Goal: Information Seeking & Learning: Learn about a topic

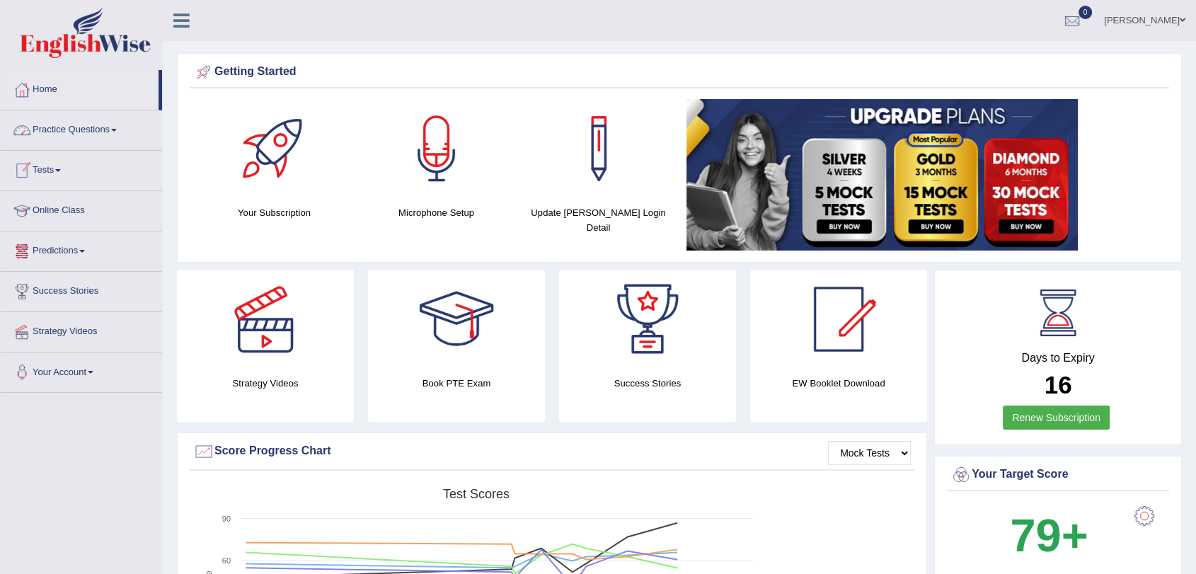
click at [85, 126] on link "Practice Questions" at bounding box center [81, 127] width 161 height 35
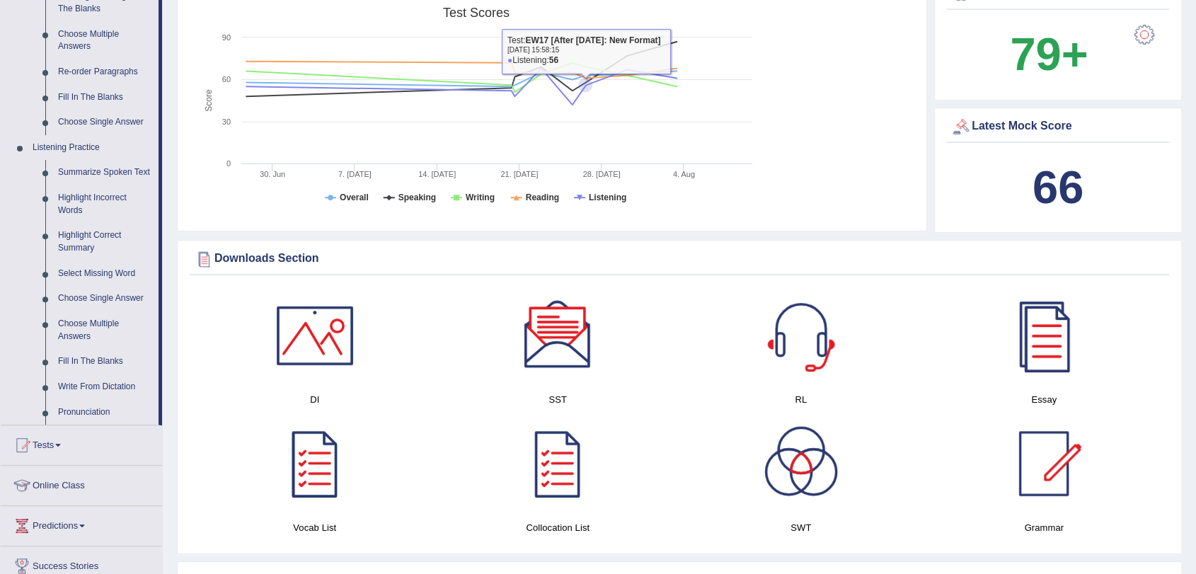
scroll to position [550, 0]
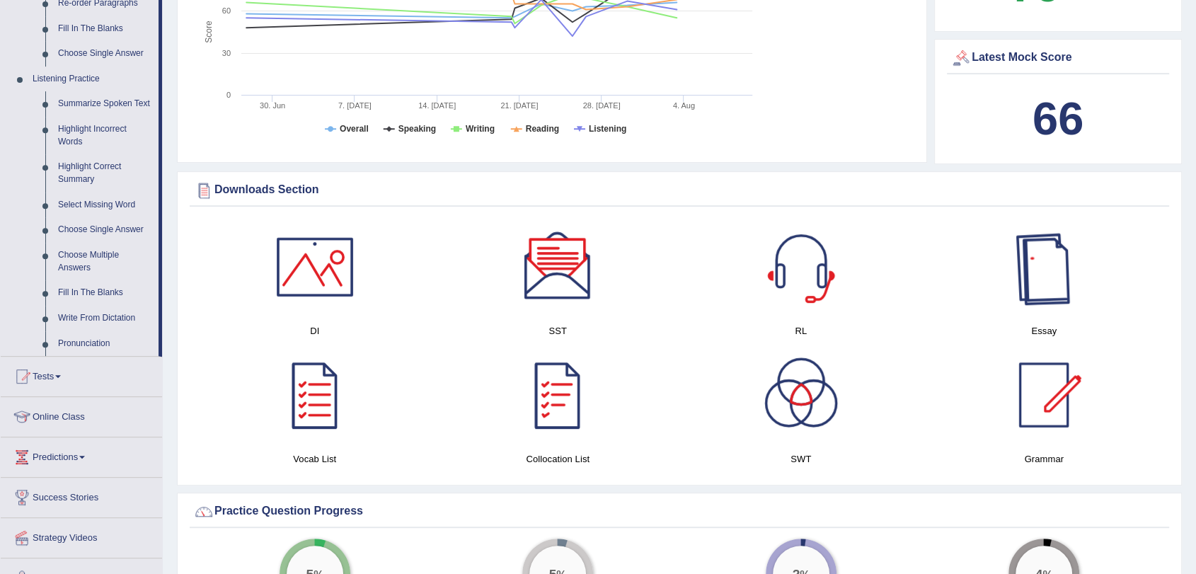
click at [1060, 283] on div at bounding box center [1043, 266] width 99 height 99
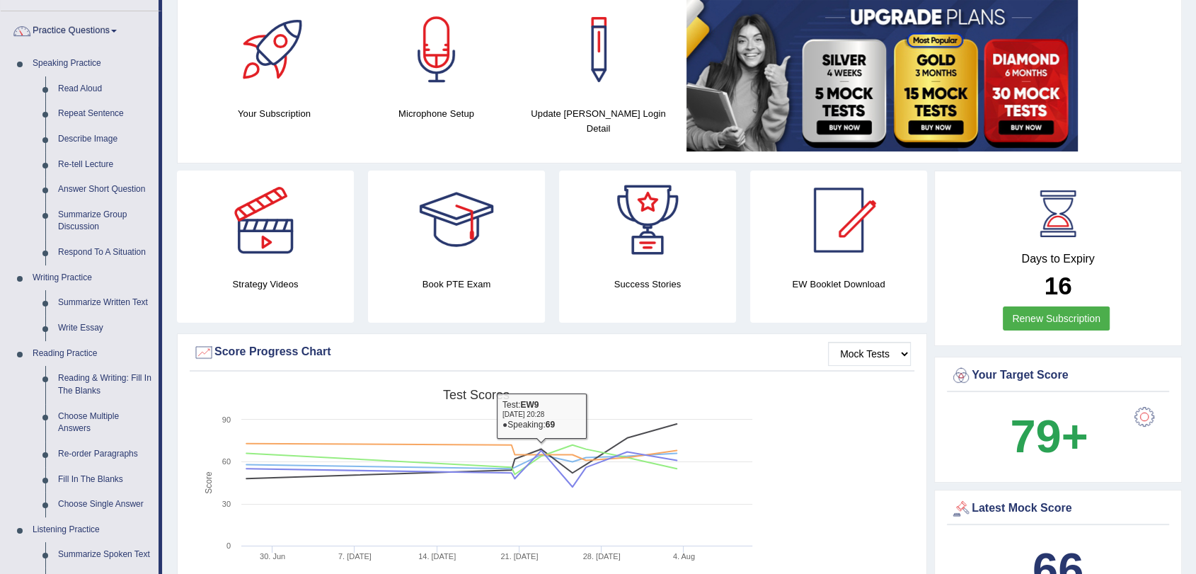
scroll to position [0, 0]
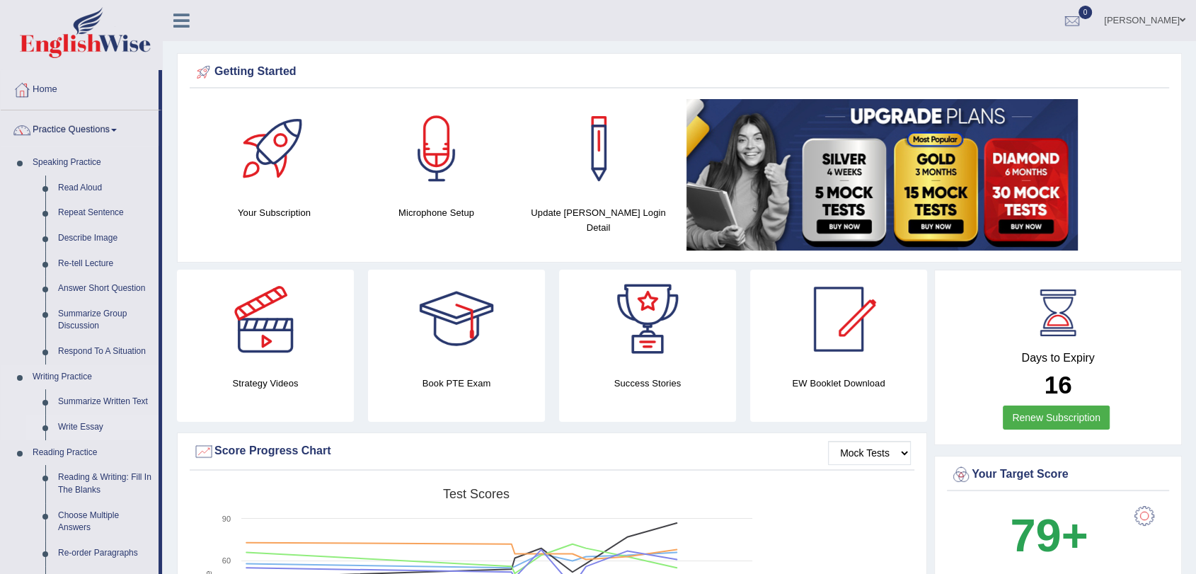
click at [79, 430] on link "Write Essay" at bounding box center [105, 427] width 107 height 25
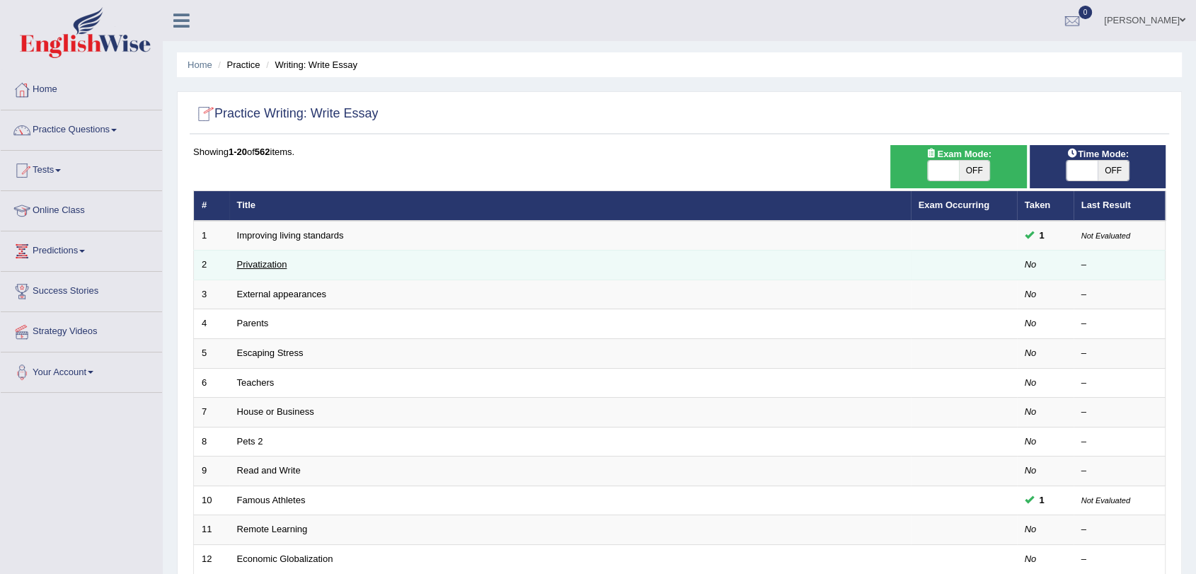
click at [260, 265] on link "Privatization" at bounding box center [262, 264] width 50 height 11
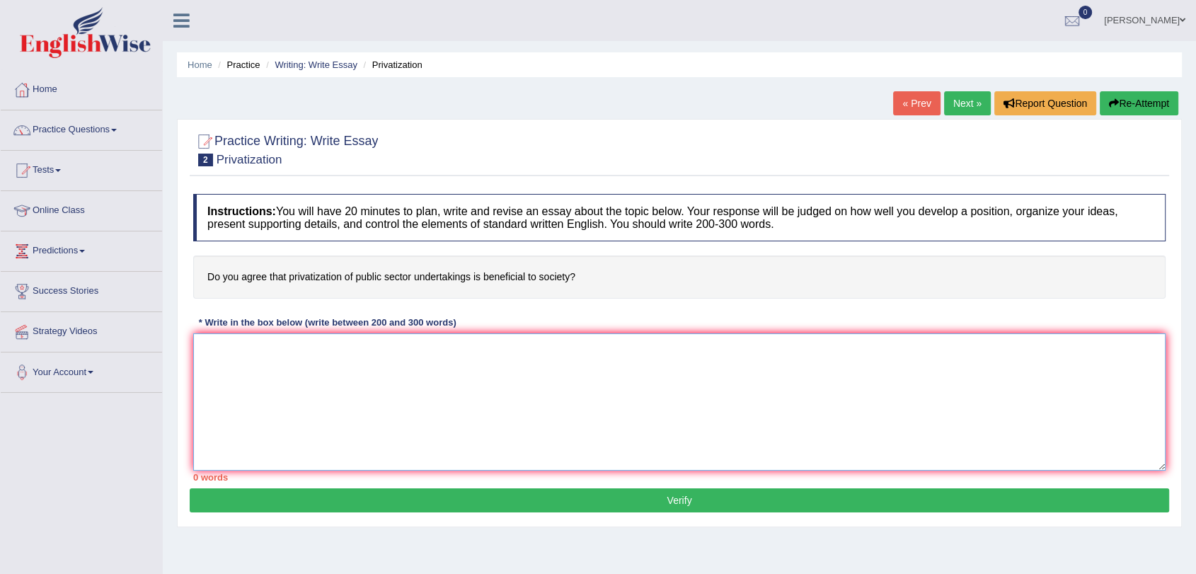
click at [385, 382] on textarea at bounding box center [679, 401] width 973 height 137
paste textarea "In recent years, topic has attracted increasing attention due to its influence …"
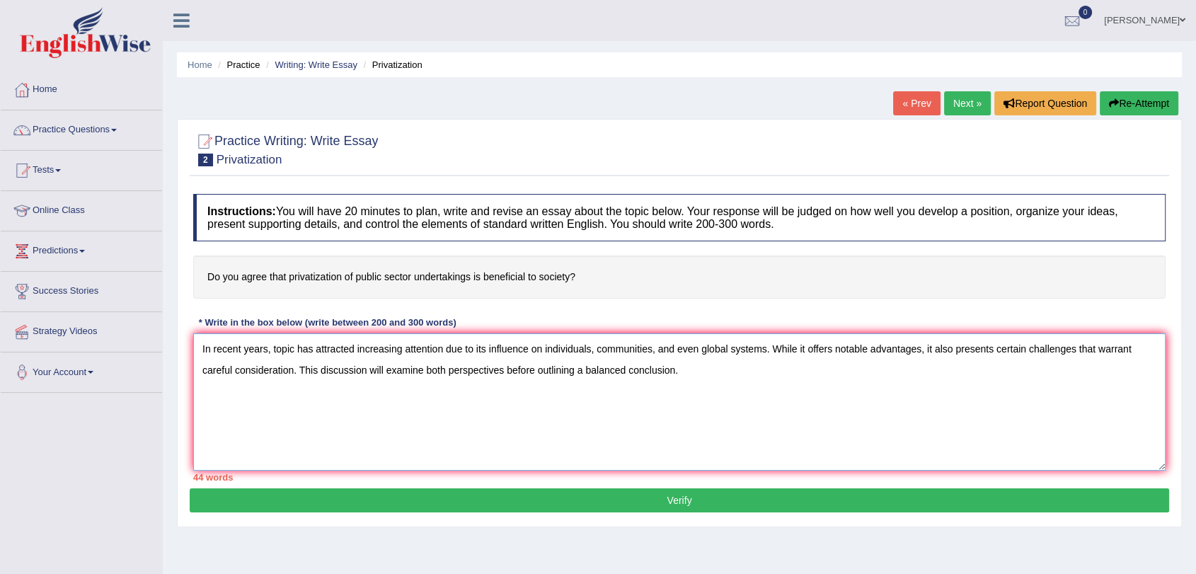
paste textarea "In summary, topic offers valuable opportunities yet comes with significant chal…"
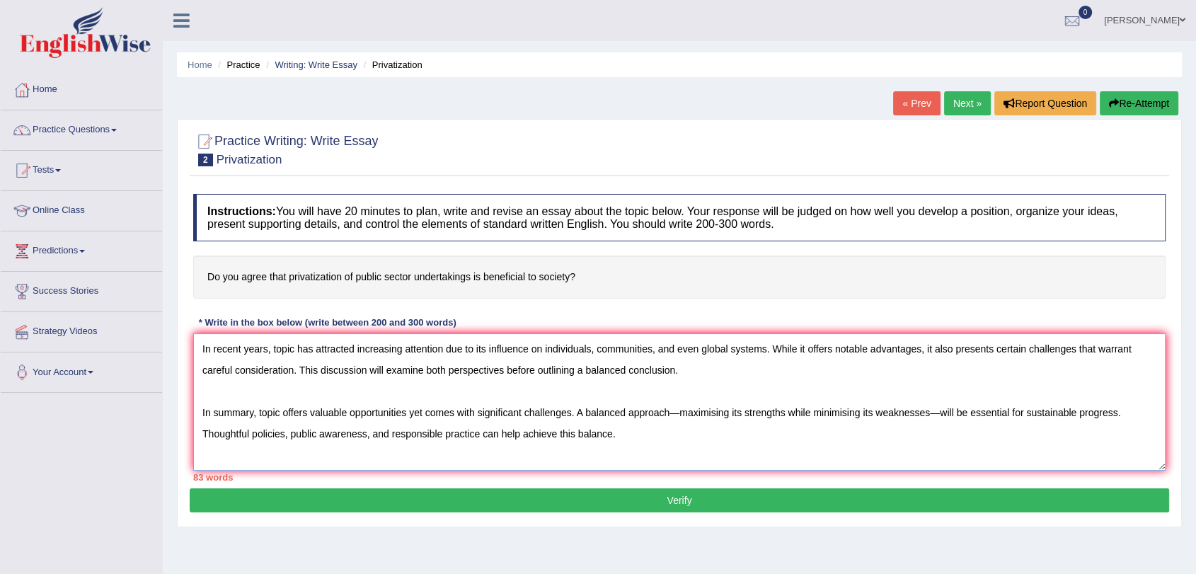
click at [708, 368] on textarea "In recent years, topic has attracted increasing attention due to its influence …" at bounding box center [679, 401] width 973 height 137
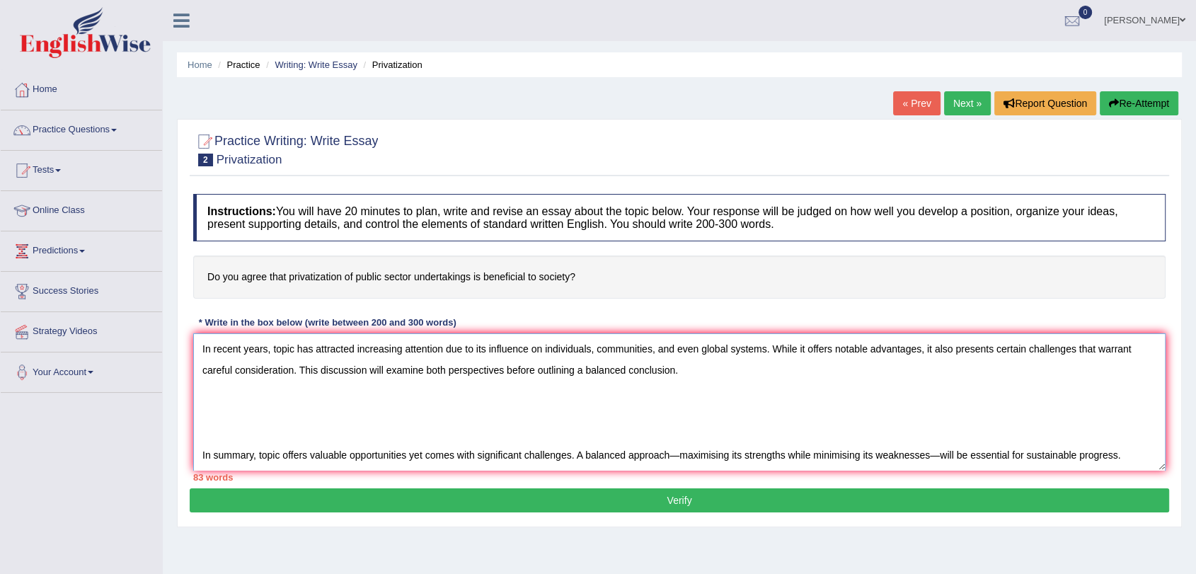
paste textarea "One of the strongest advantages of [topic] is its ability to [state positive ef…"
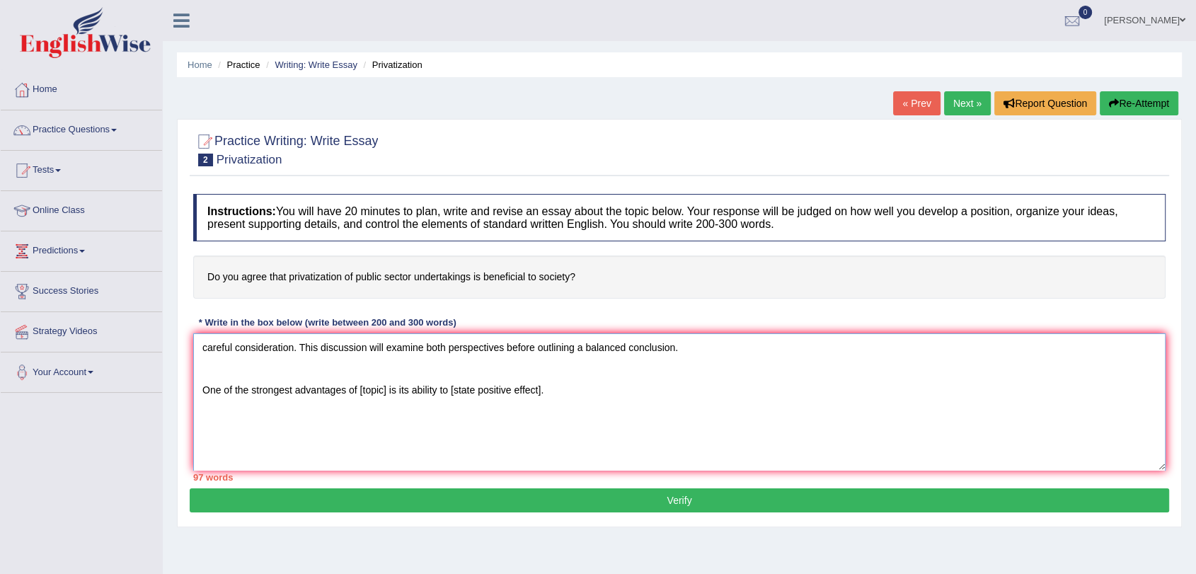
scroll to position [63, 0]
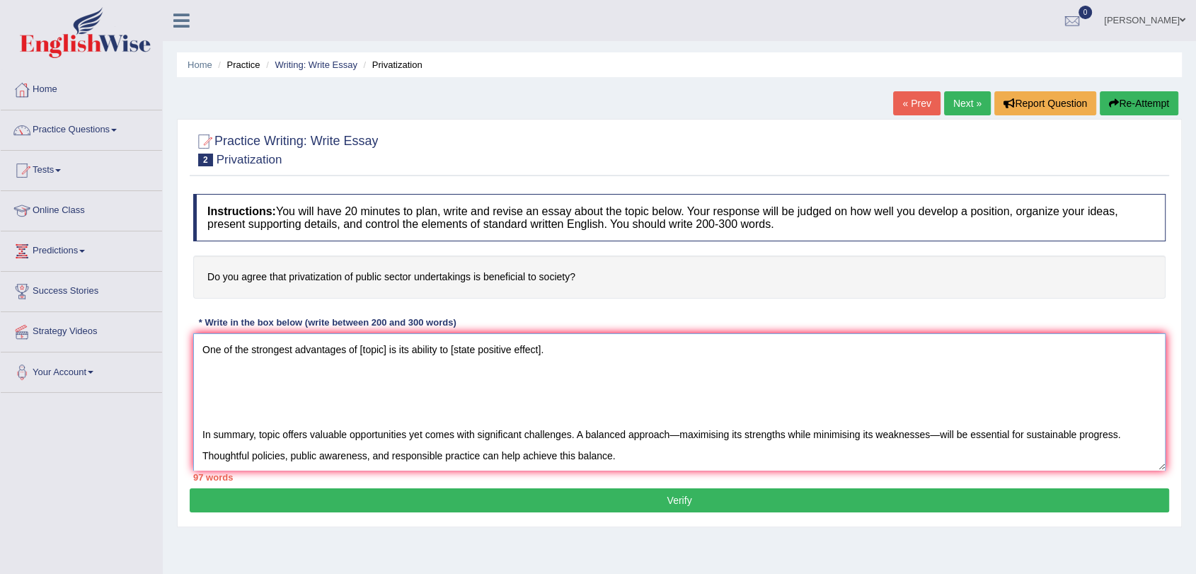
paste textarea "Despite these strengths, [topic] also presents some notable concerns. A key iss…"
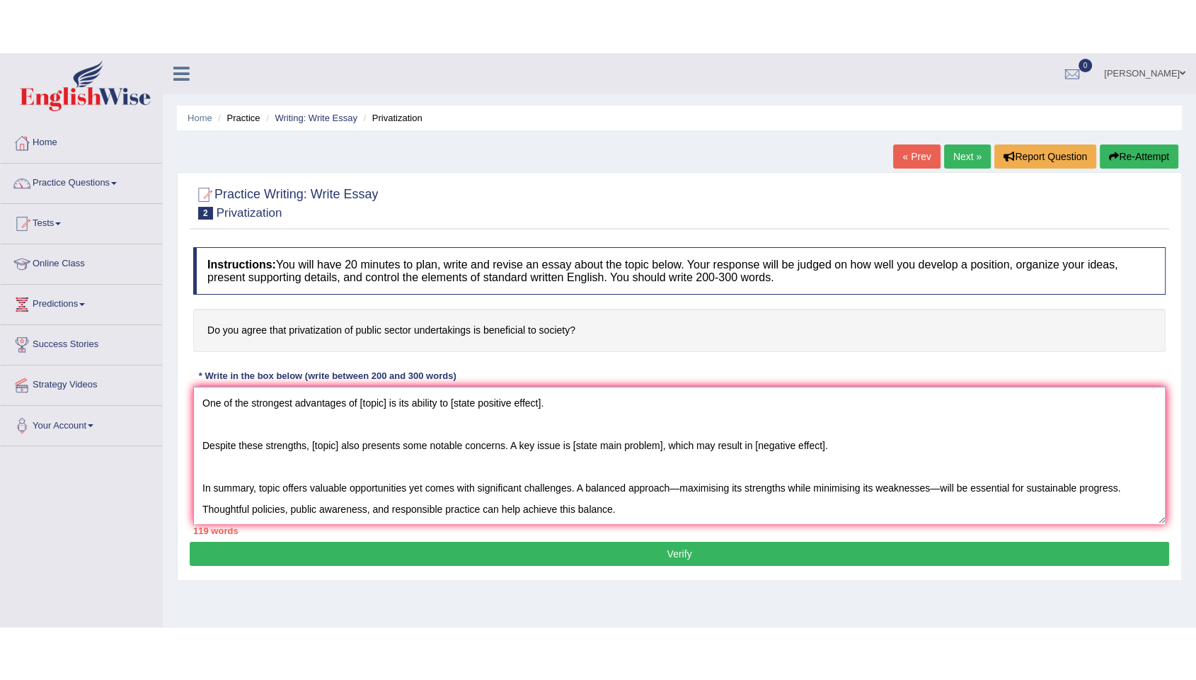
scroll to position [8, 0]
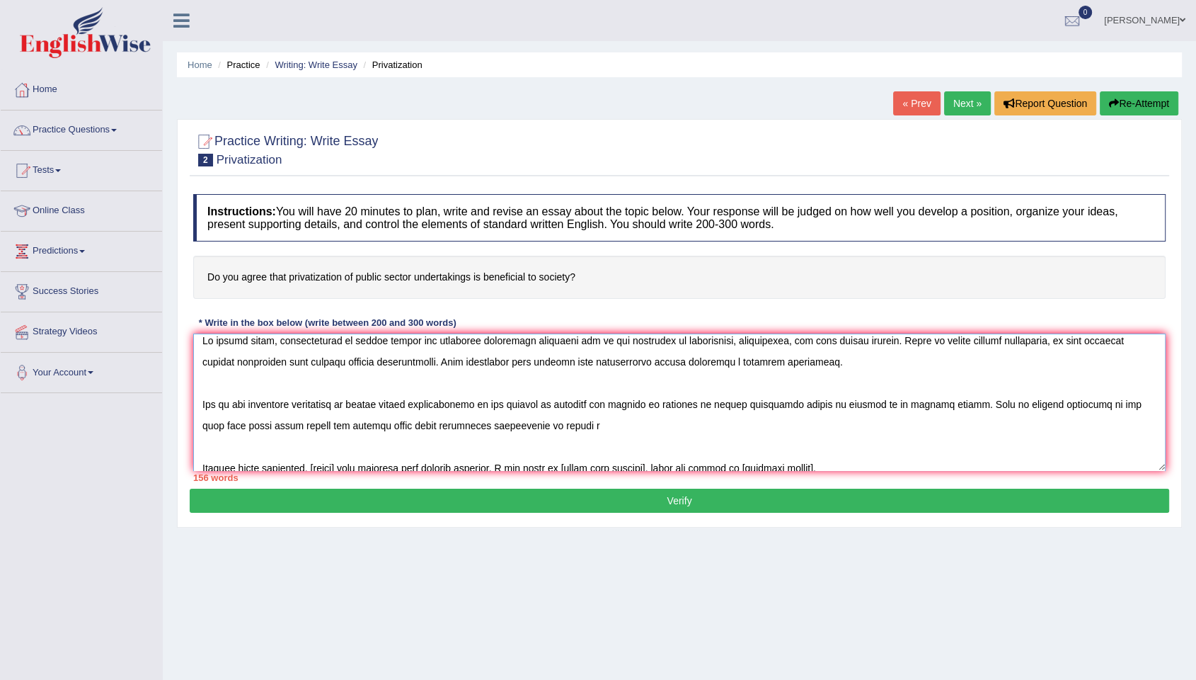
click at [549, 430] on textarea at bounding box center [679, 401] width 973 height 137
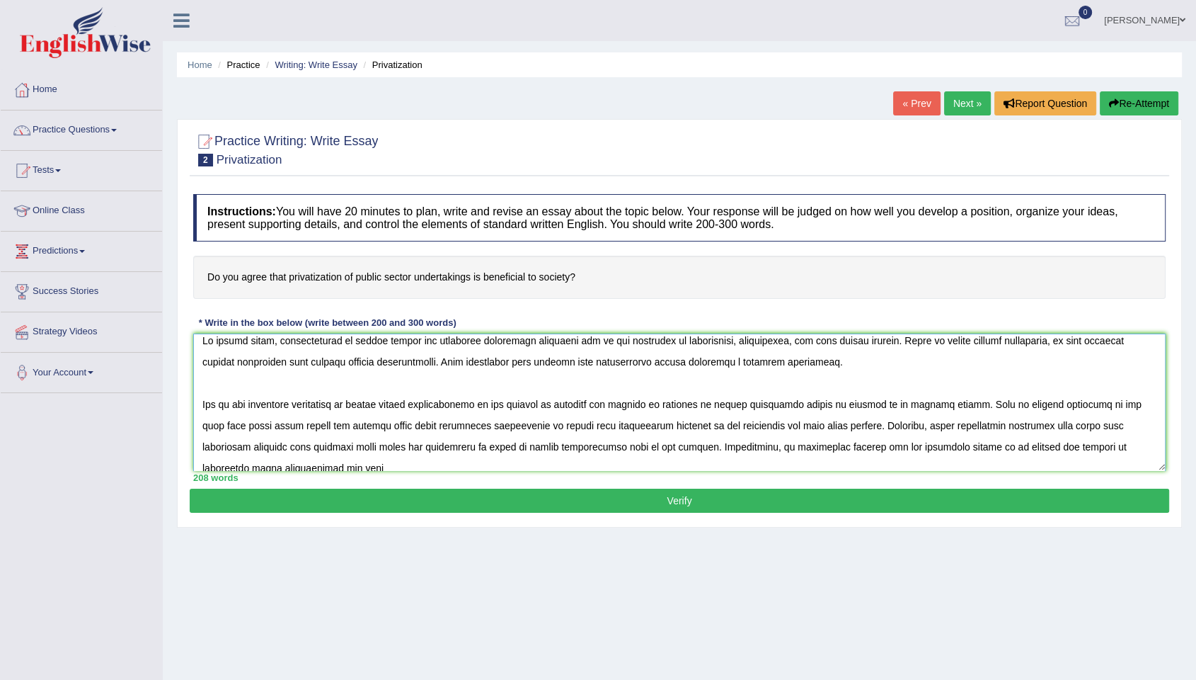
scroll to position [11, 0]
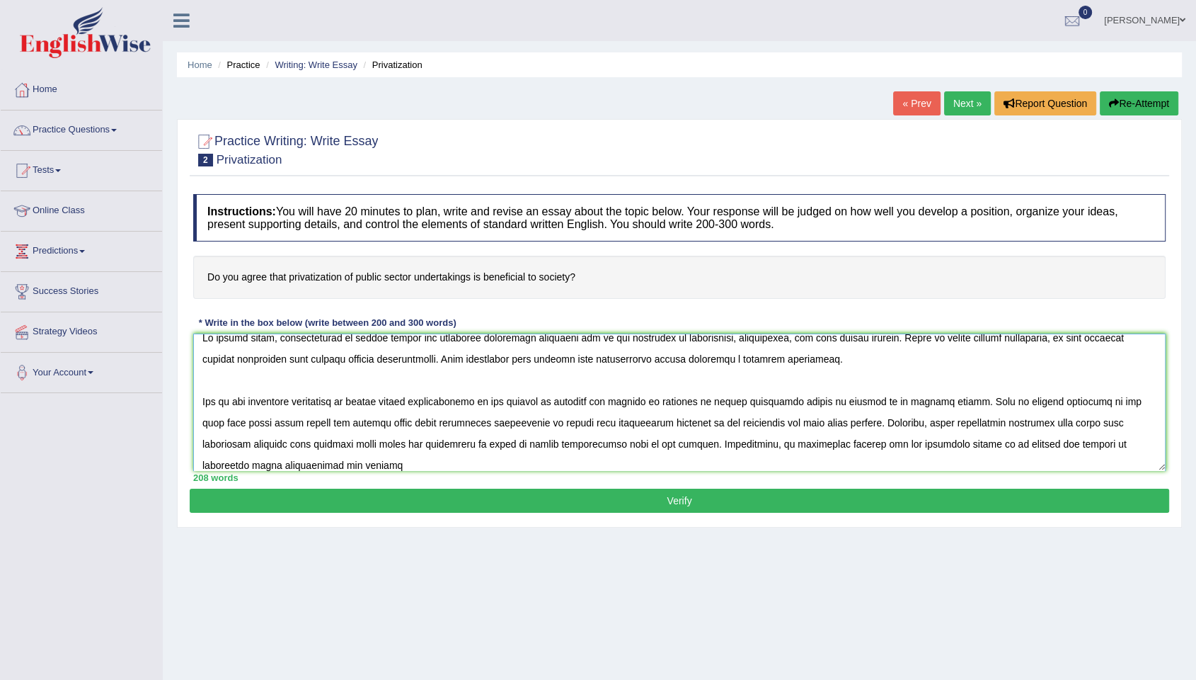
click at [1118, 445] on textarea at bounding box center [679, 401] width 973 height 137
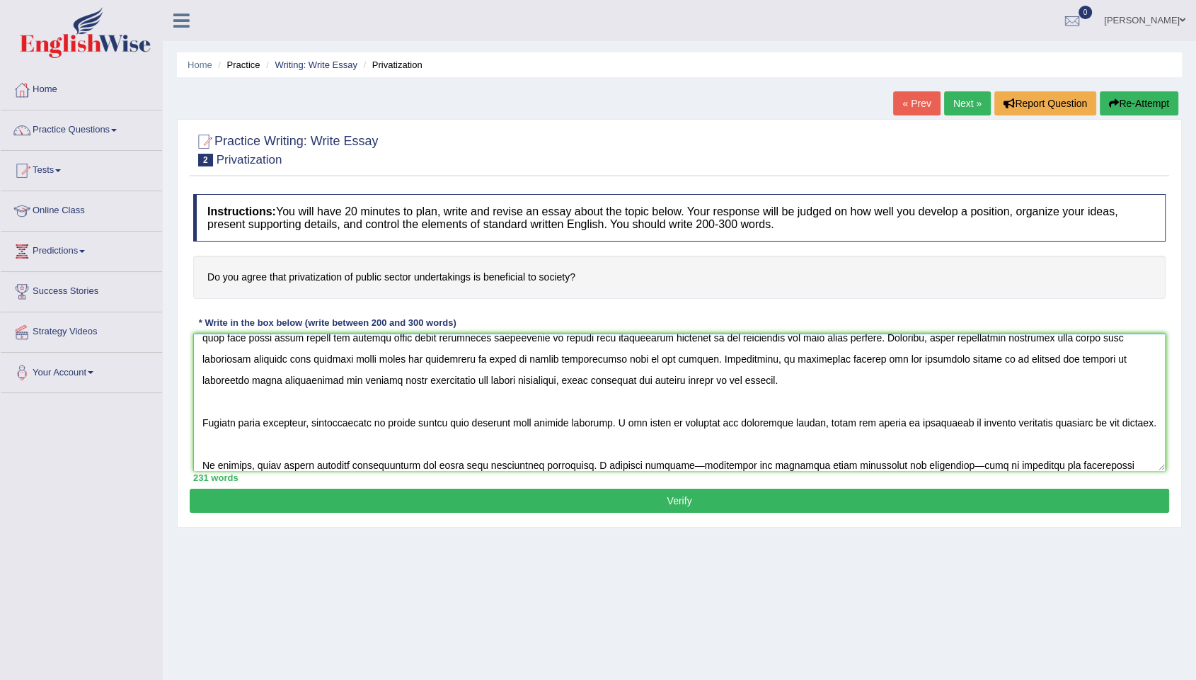
scroll to position [117, 0]
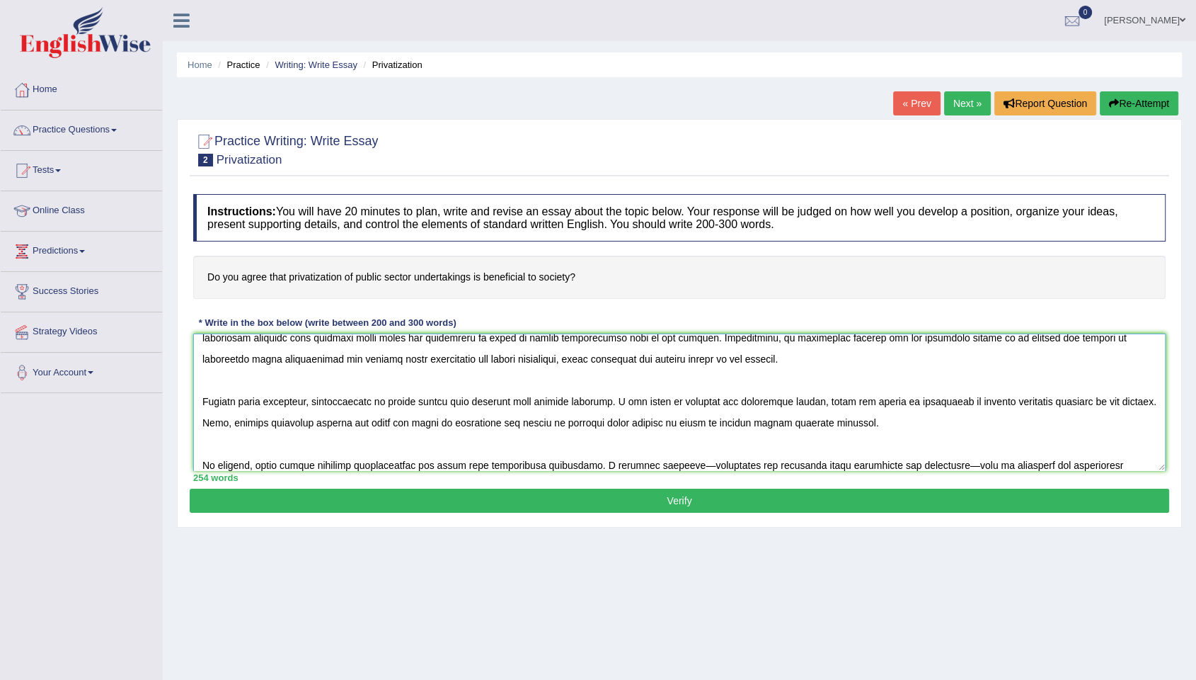
click at [377, 425] on textarea at bounding box center [679, 401] width 973 height 137
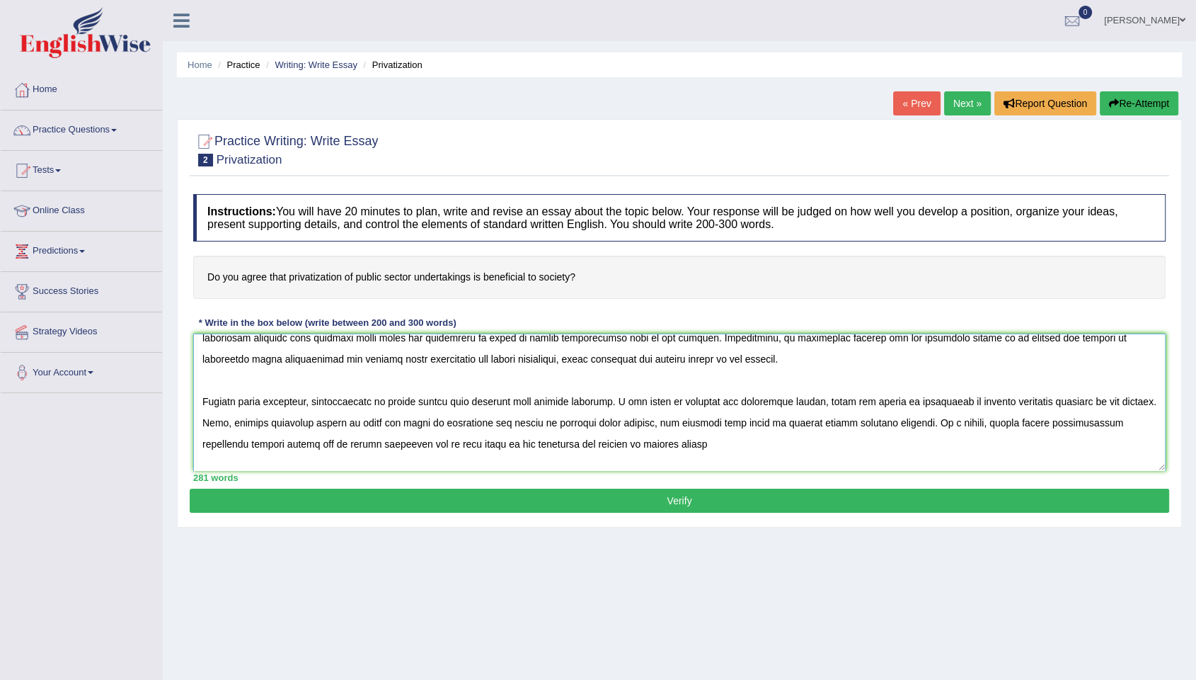
drag, startPoint x: 333, startPoint y: 442, endPoint x: 201, endPoint y: 445, distance: 132.4
click at [201, 445] on textarea at bounding box center [679, 401] width 973 height 137
click at [542, 446] on textarea at bounding box center [679, 401] width 973 height 137
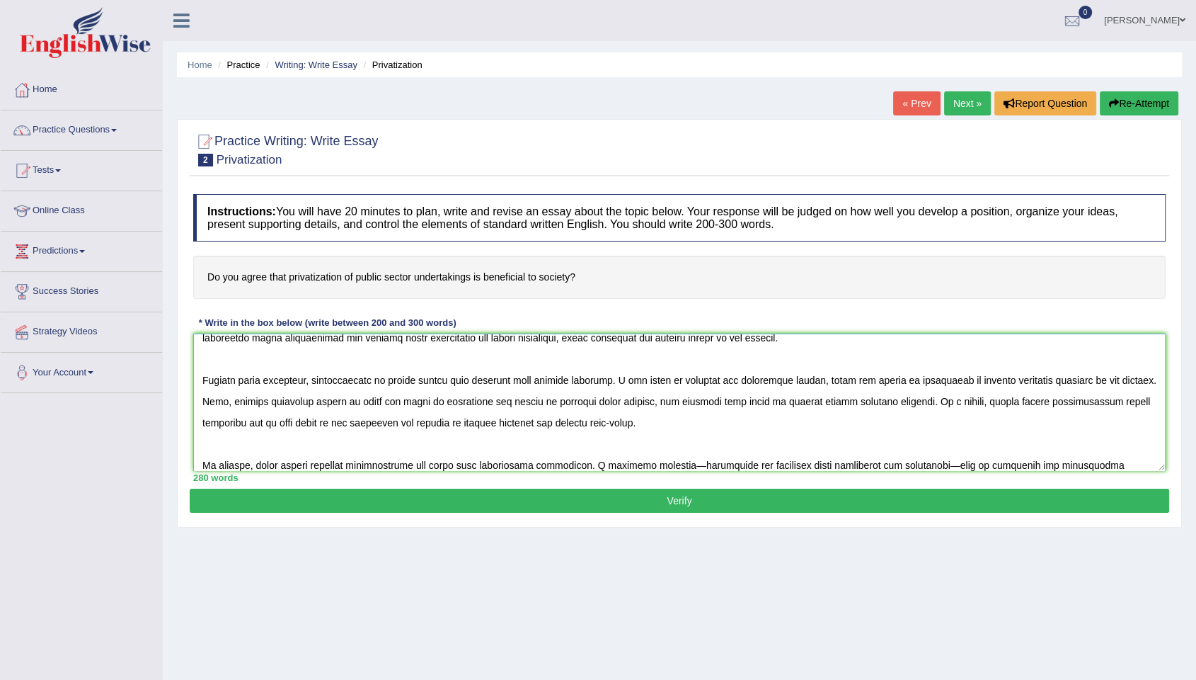
click at [294, 459] on textarea at bounding box center [679, 401] width 973 height 137
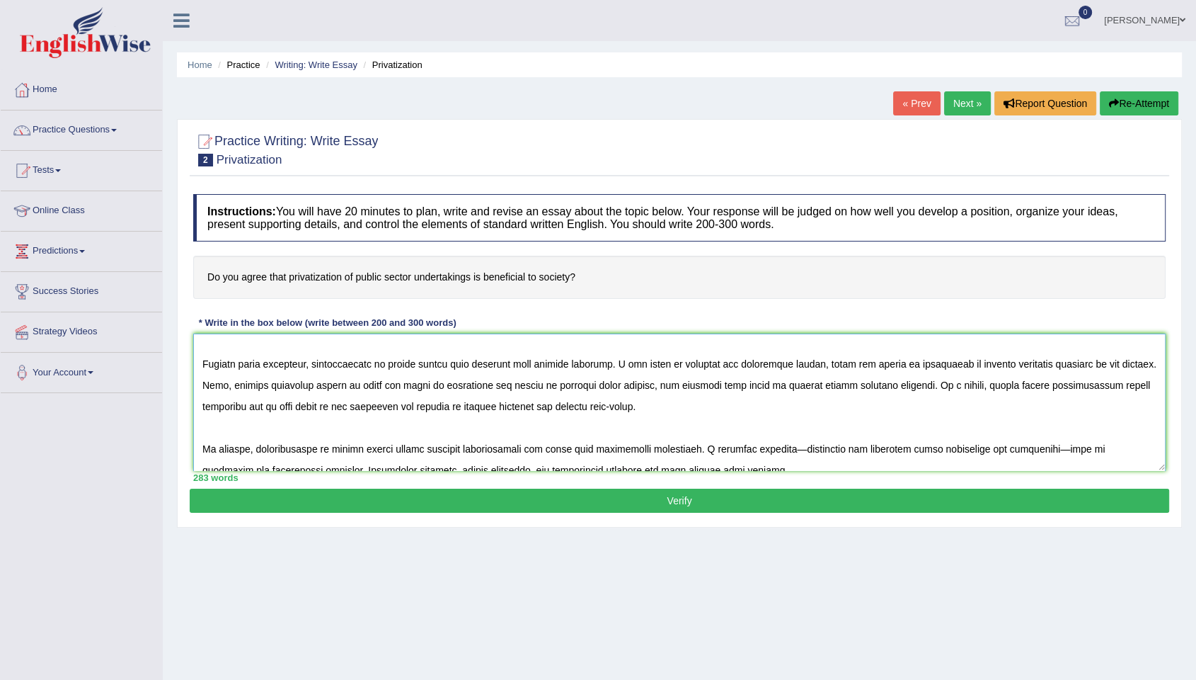
scroll to position [170, 0]
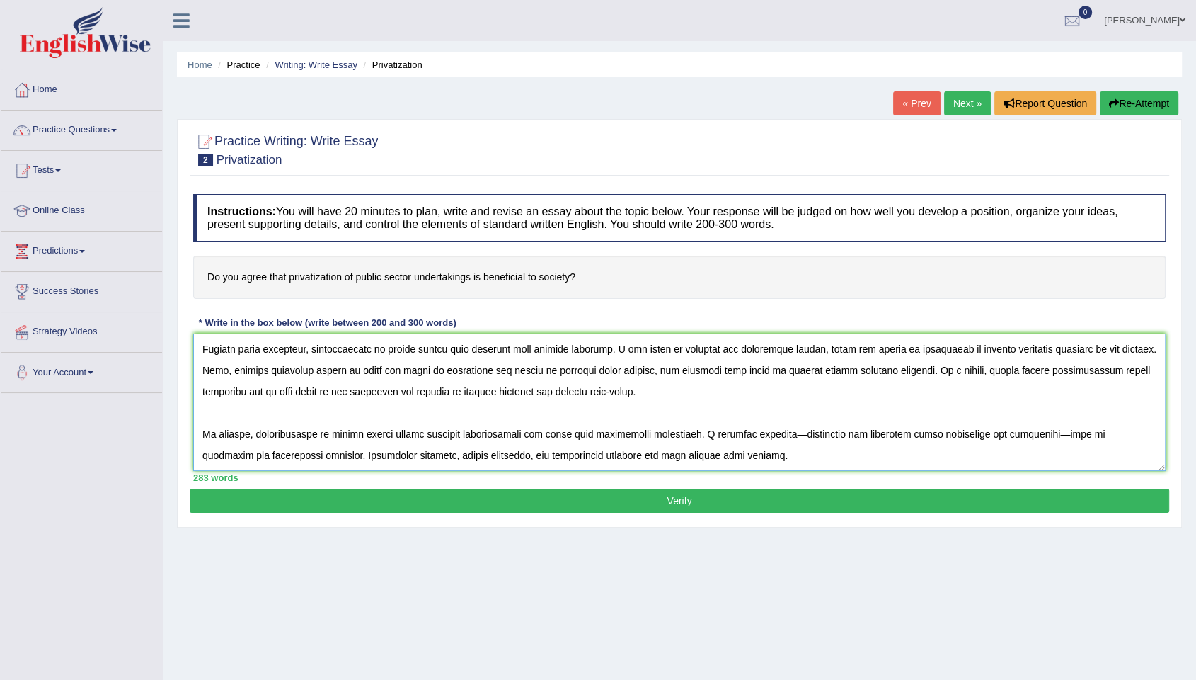
click at [774, 432] on textarea at bounding box center [679, 401] width 973 height 137
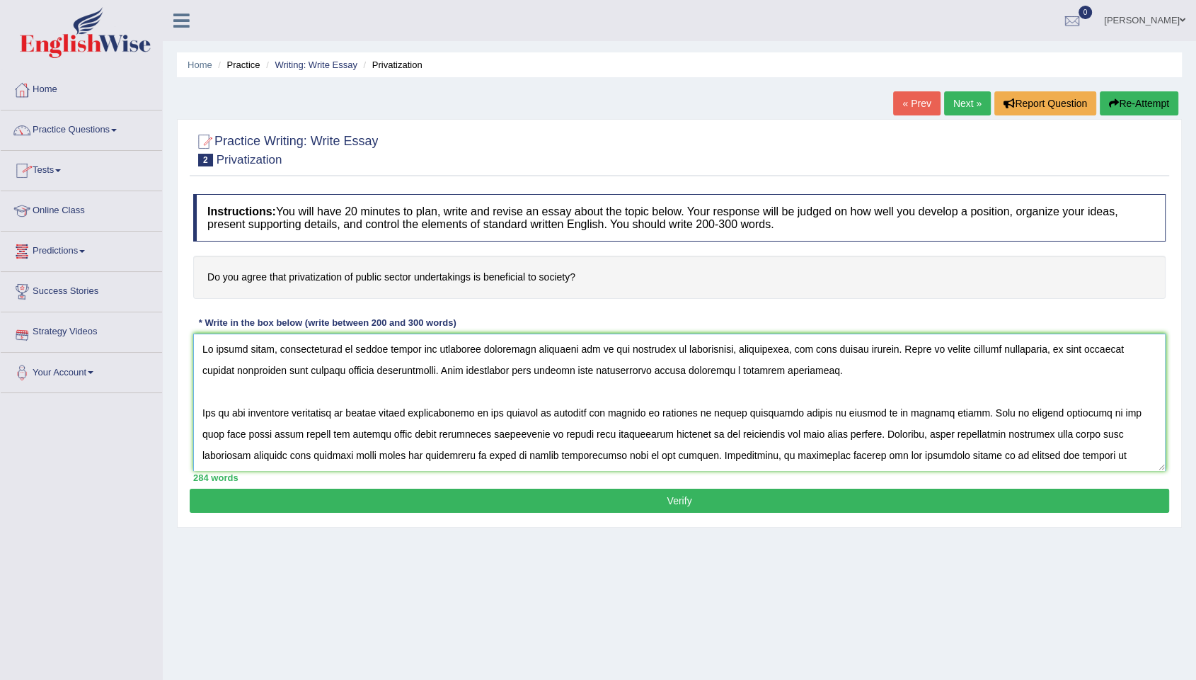
scroll to position [0, 0]
click at [468, 368] on textarea at bounding box center [679, 401] width 973 height 137
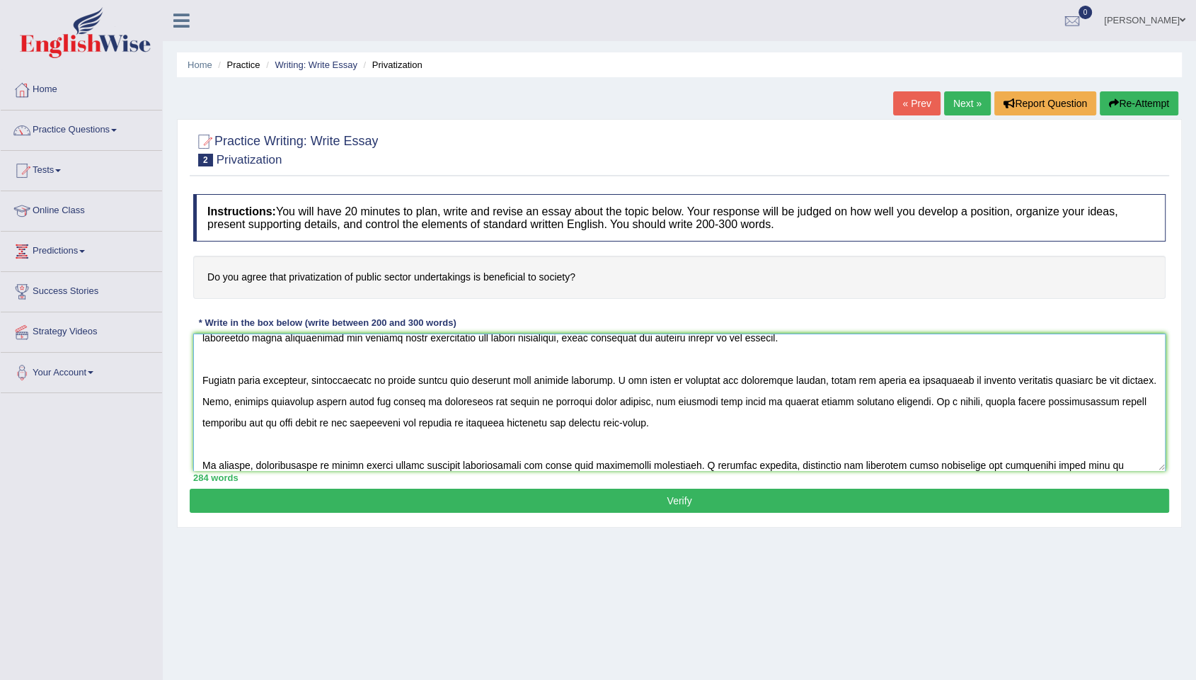
scroll to position [160, 0]
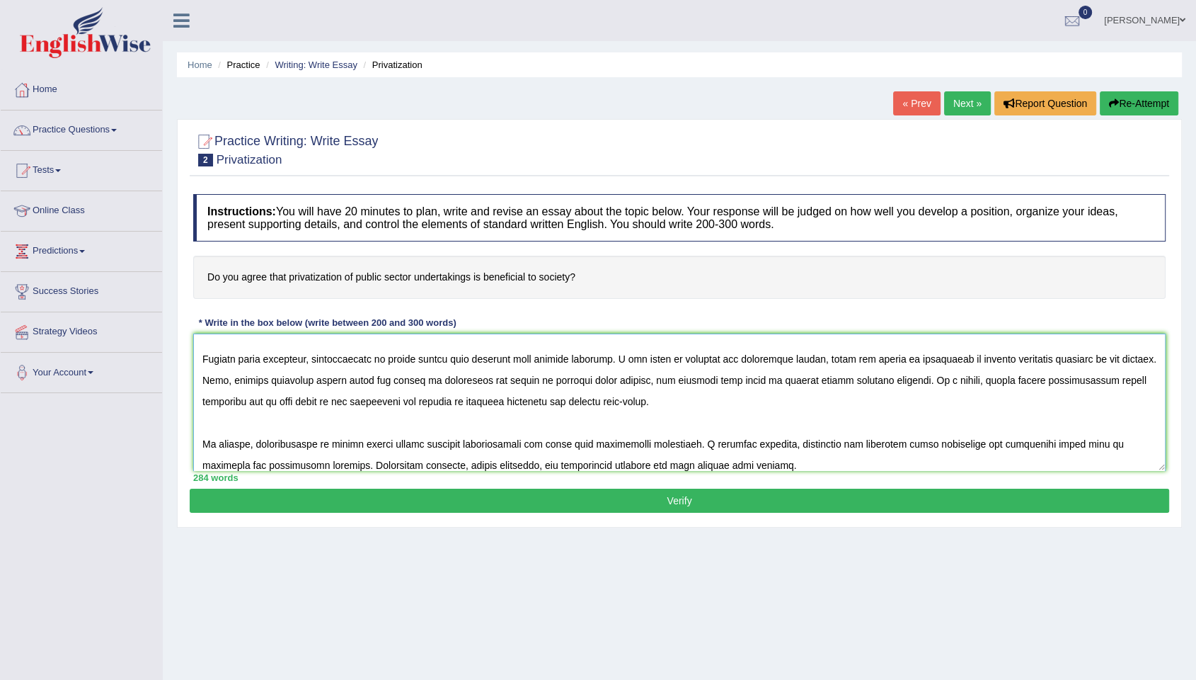
type textarea "In recent years, privatization of public sector has attracted increasing attent…"
click at [721, 502] on button "Verify" at bounding box center [680, 500] width 980 height 24
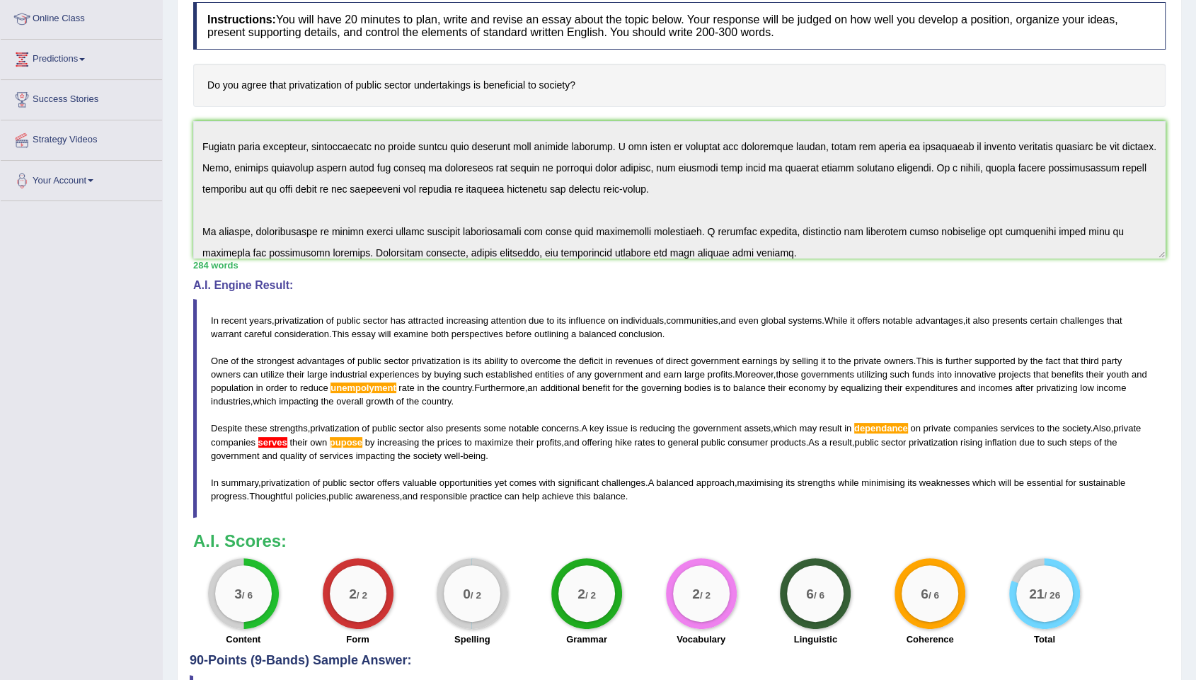
scroll to position [219, 0]
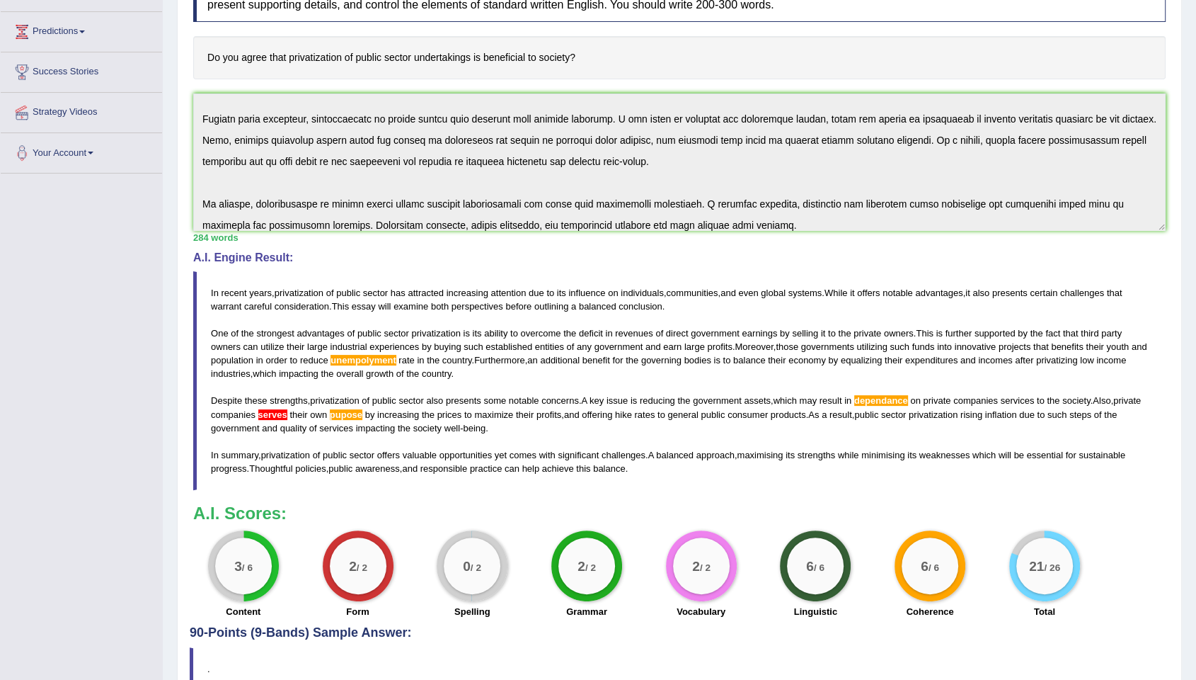
drag, startPoint x: 633, startPoint y: 471, endPoint x: 231, endPoint y: 350, distance: 419.2
click at [231, 350] on blockquote "In recent years , privatization of public sector has attracted increasing atten…" at bounding box center [679, 380] width 973 height 219
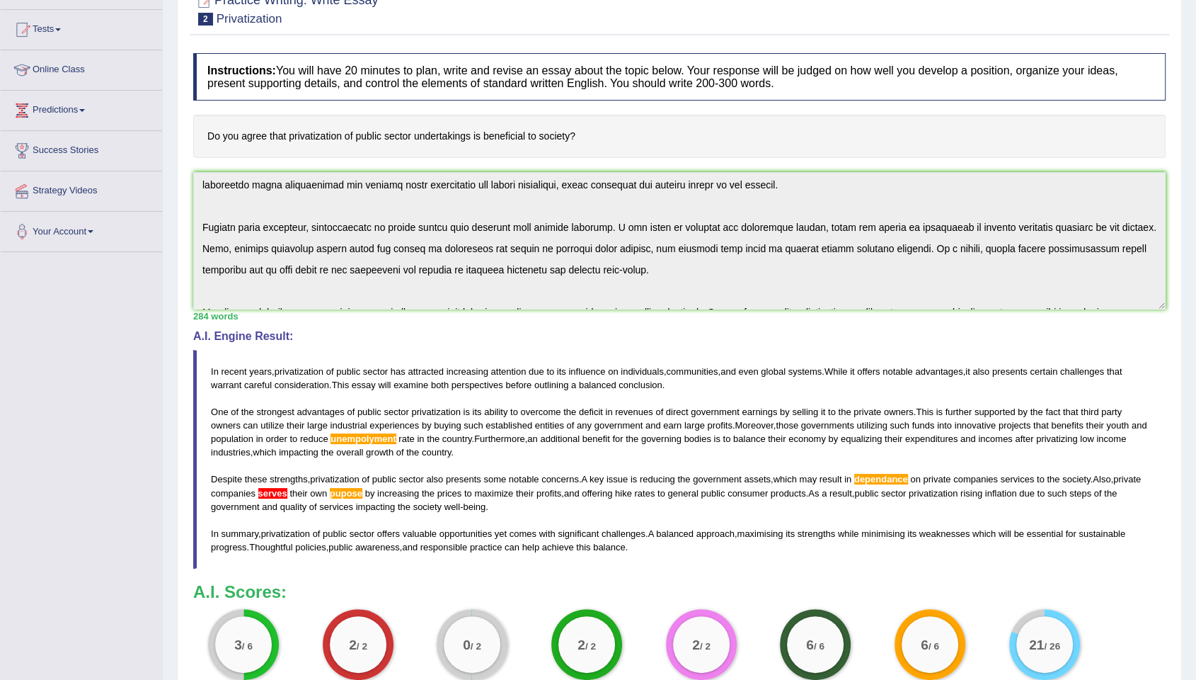
scroll to position [0, 0]
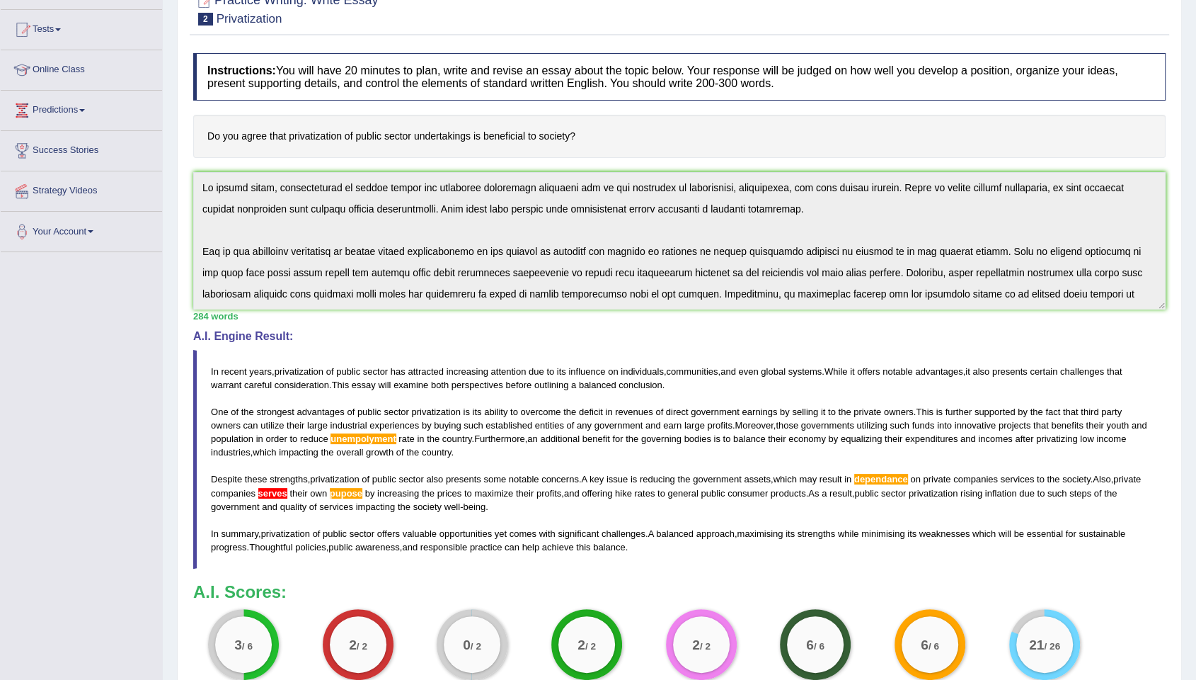
click at [171, 153] on div "Home Practice Writing: Write Essay Privatization « Prev Next » Report Question …" at bounding box center [679, 330] width 1033 height 942
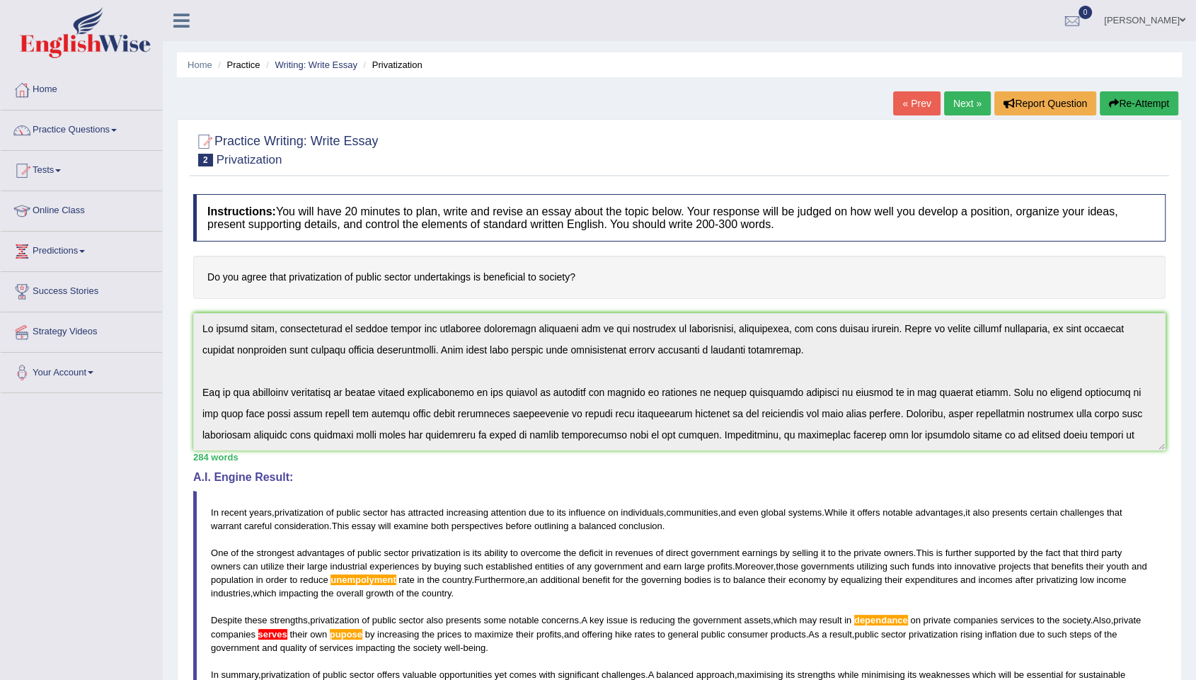
click at [1150, 104] on button "Re-Attempt" at bounding box center [1139, 103] width 79 height 24
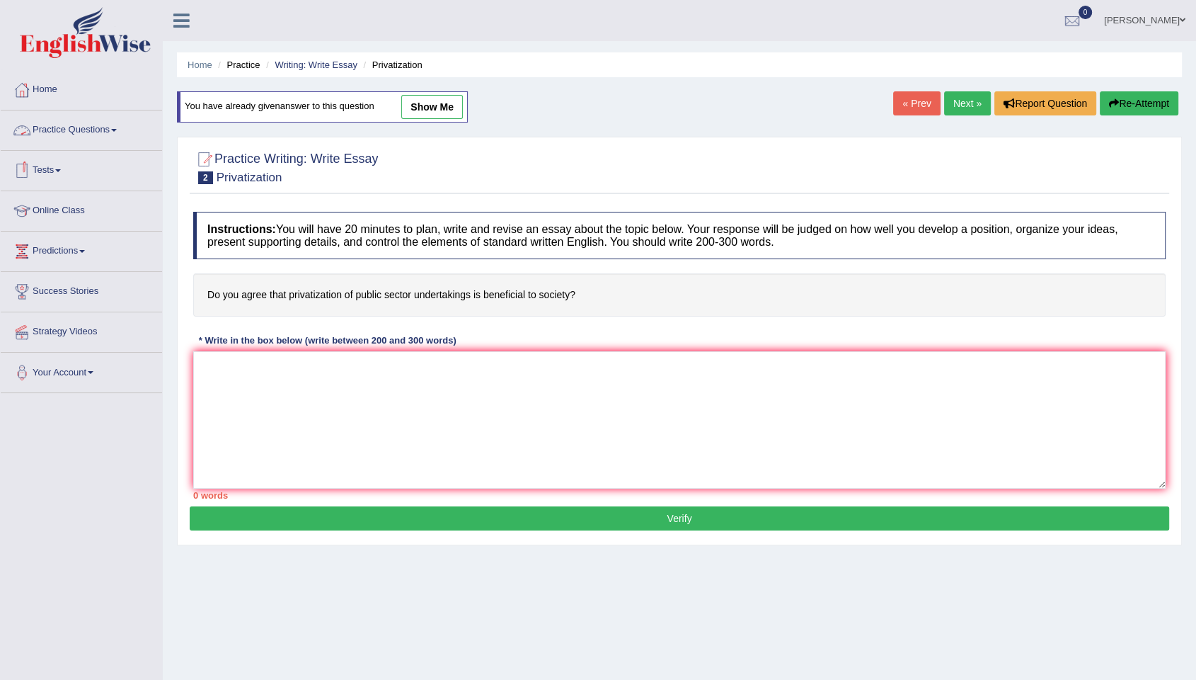
click at [428, 110] on link "show me" at bounding box center [432, 107] width 62 height 24
type textarea "In recent years, privatization of public sector has attracted increasing attent…"
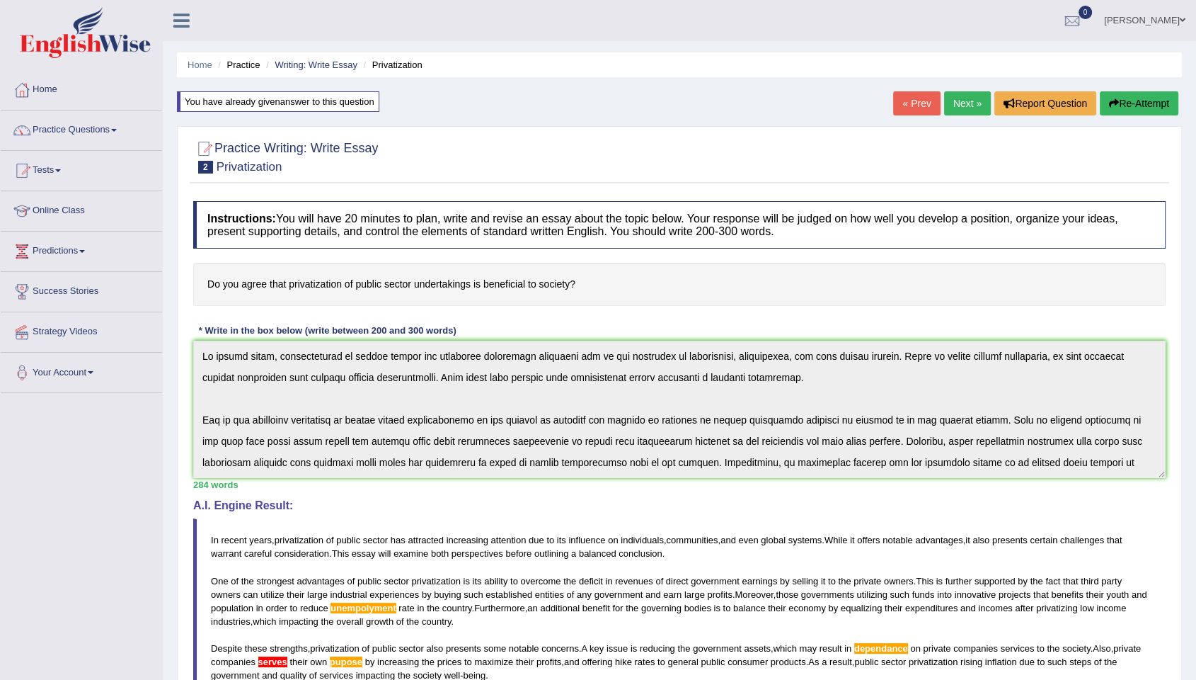
click at [1150, 109] on button "Re-Attempt" at bounding box center [1139, 103] width 79 height 24
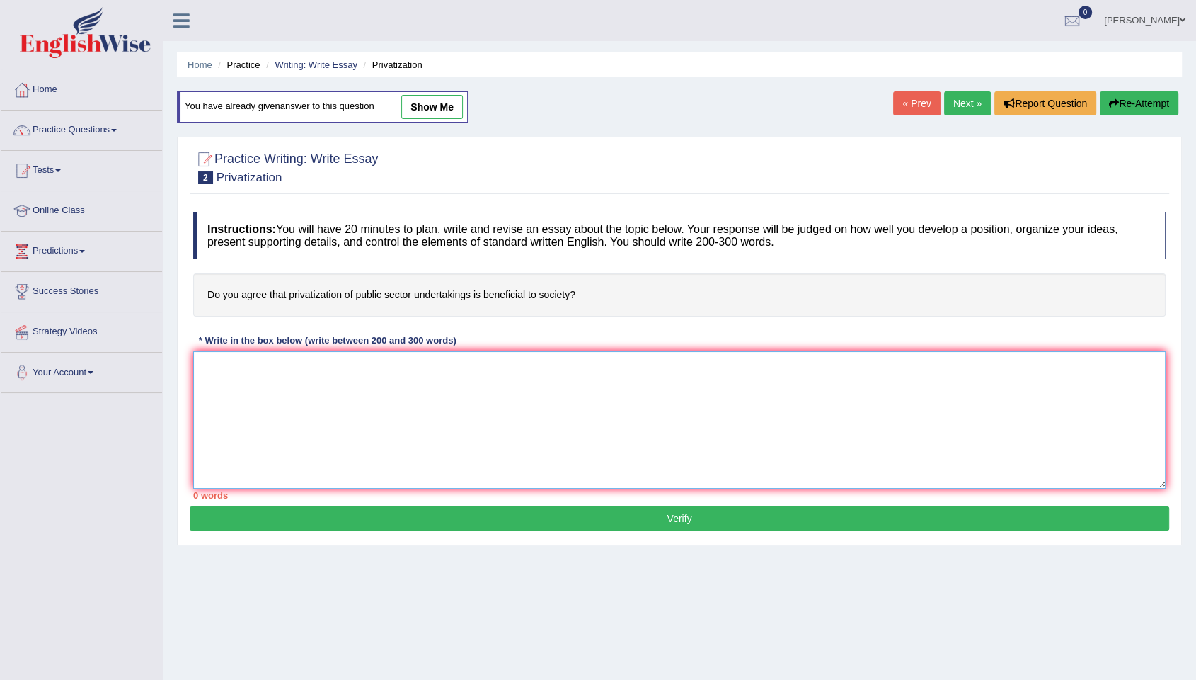
click at [566, 379] on textarea at bounding box center [679, 419] width 973 height 137
paste textarea "In recent years, privatization of public sector has attracted increasing attent…"
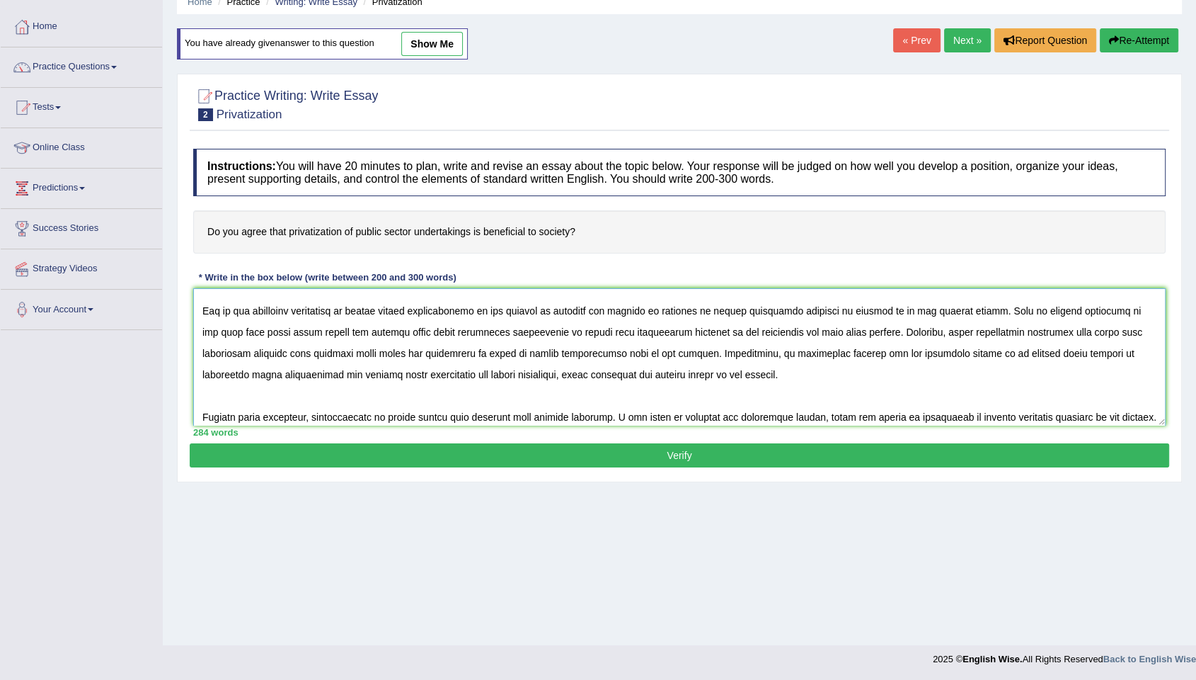
scroll to position [91, 0]
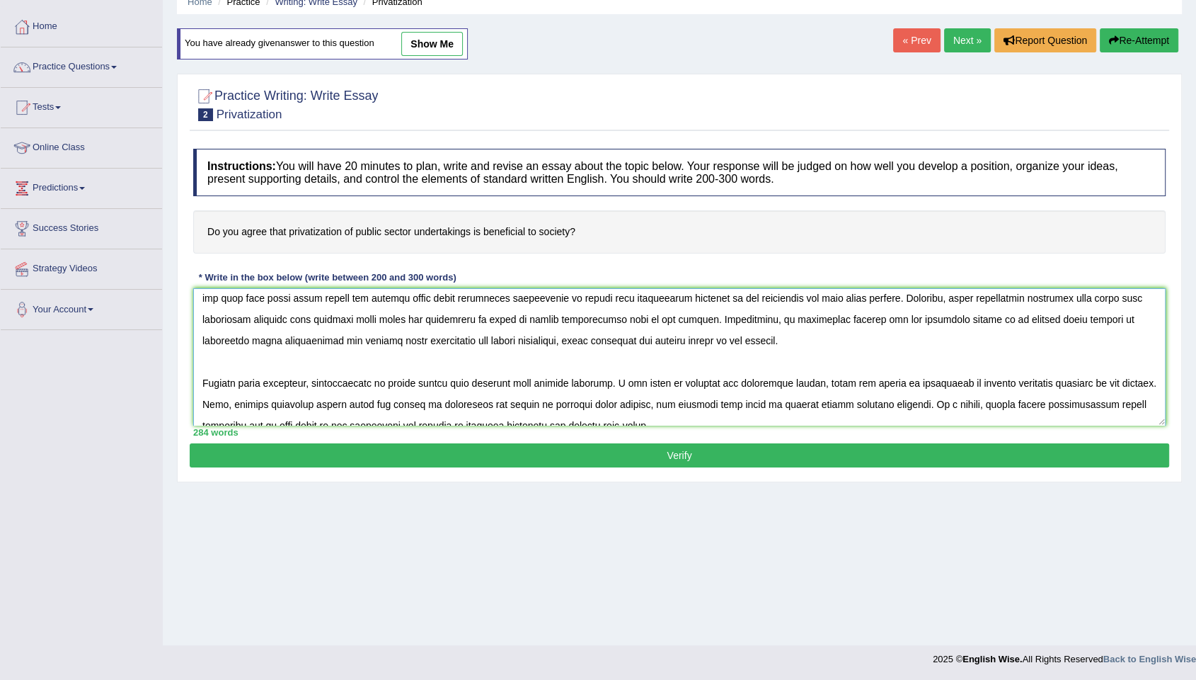
click at [945, 385] on textarea at bounding box center [679, 356] width 973 height 137
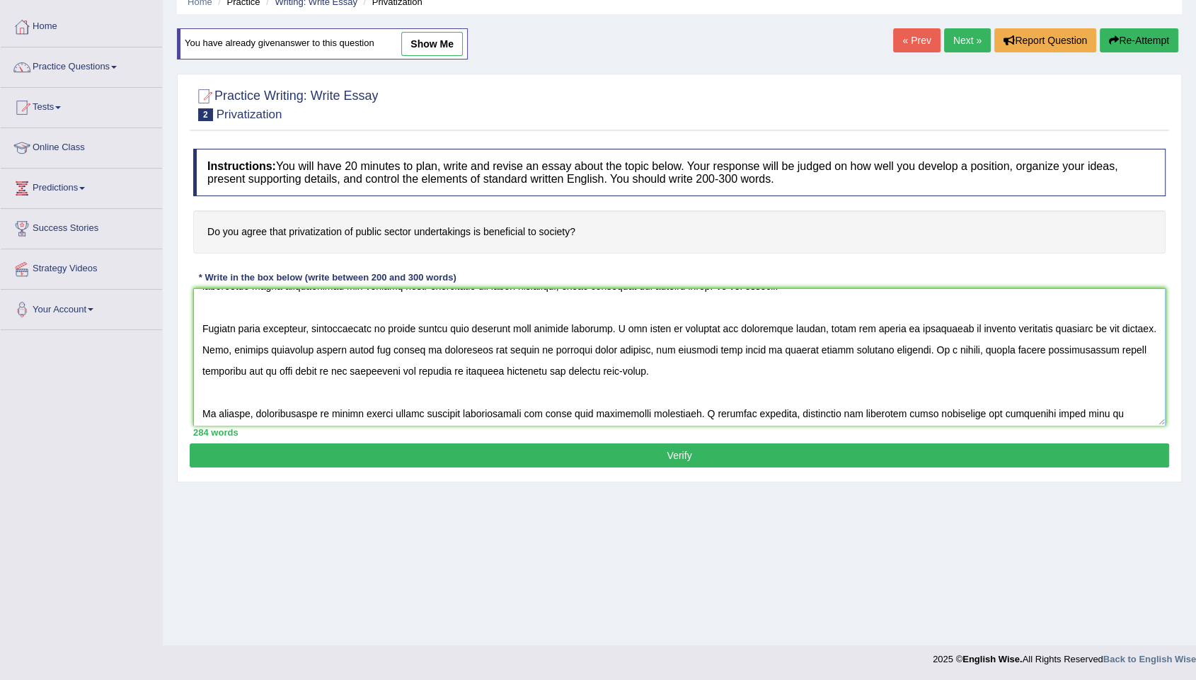
scroll to position [170, 0]
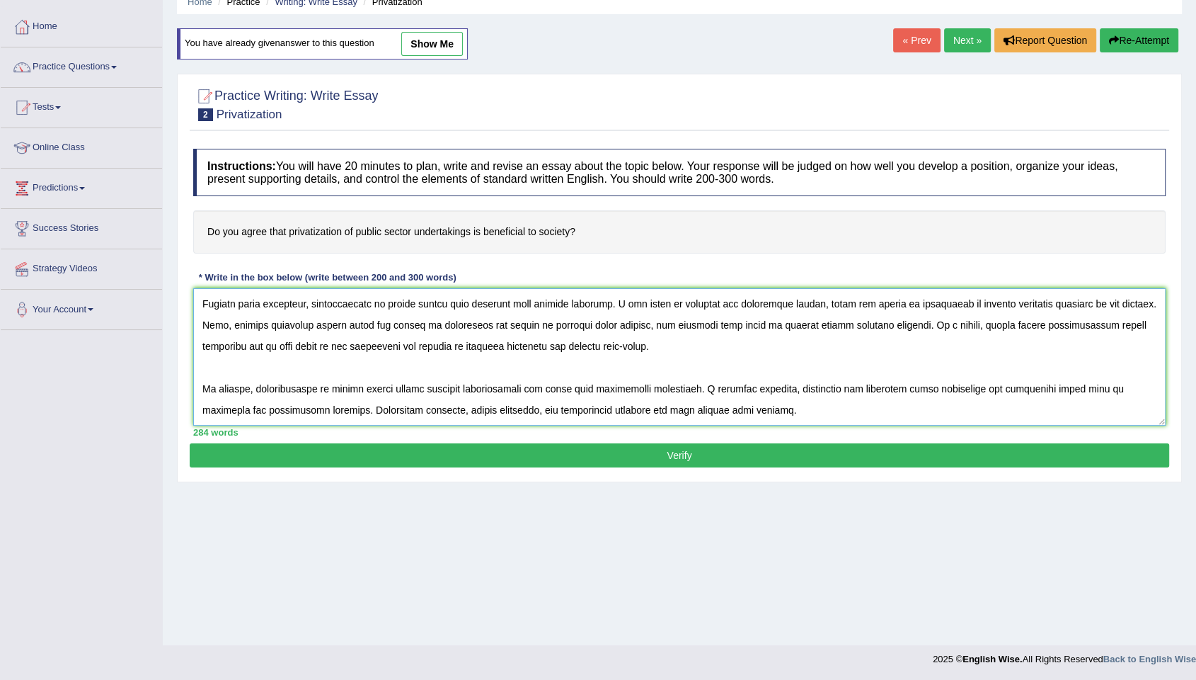
click at [431, 324] on textarea at bounding box center [679, 356] width 973 height 137
click at [372, 323] on textarea at bounding box center [679, 356] width 973 height 137
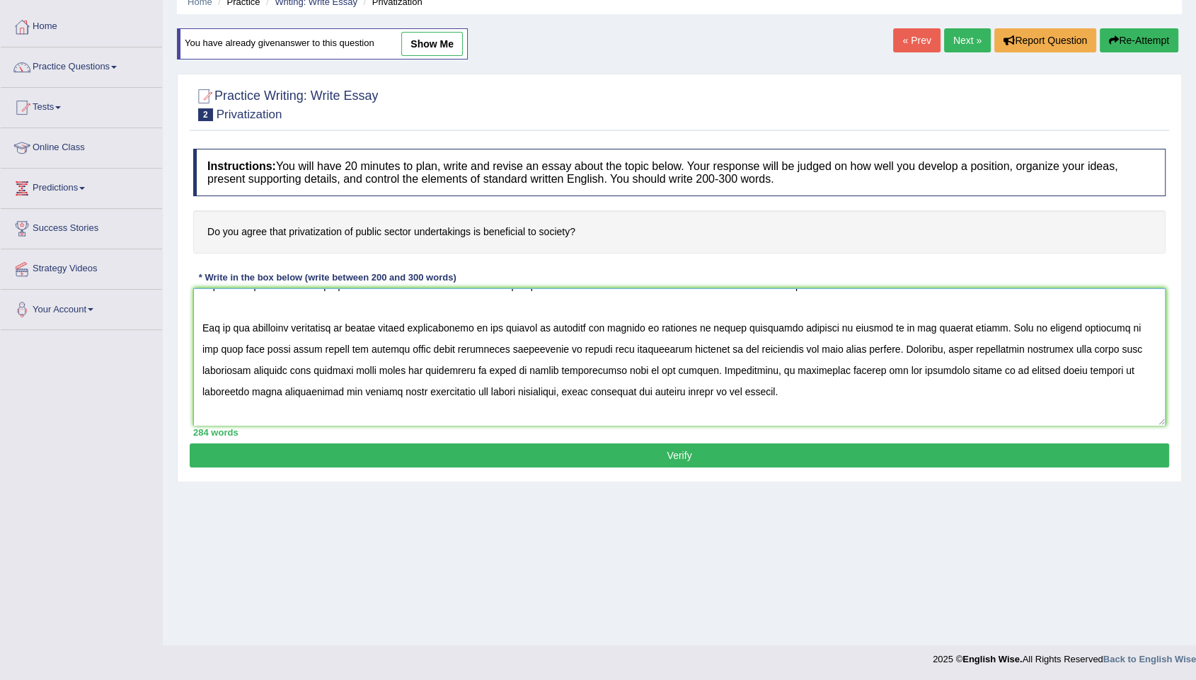
scroll to position [12, 0]
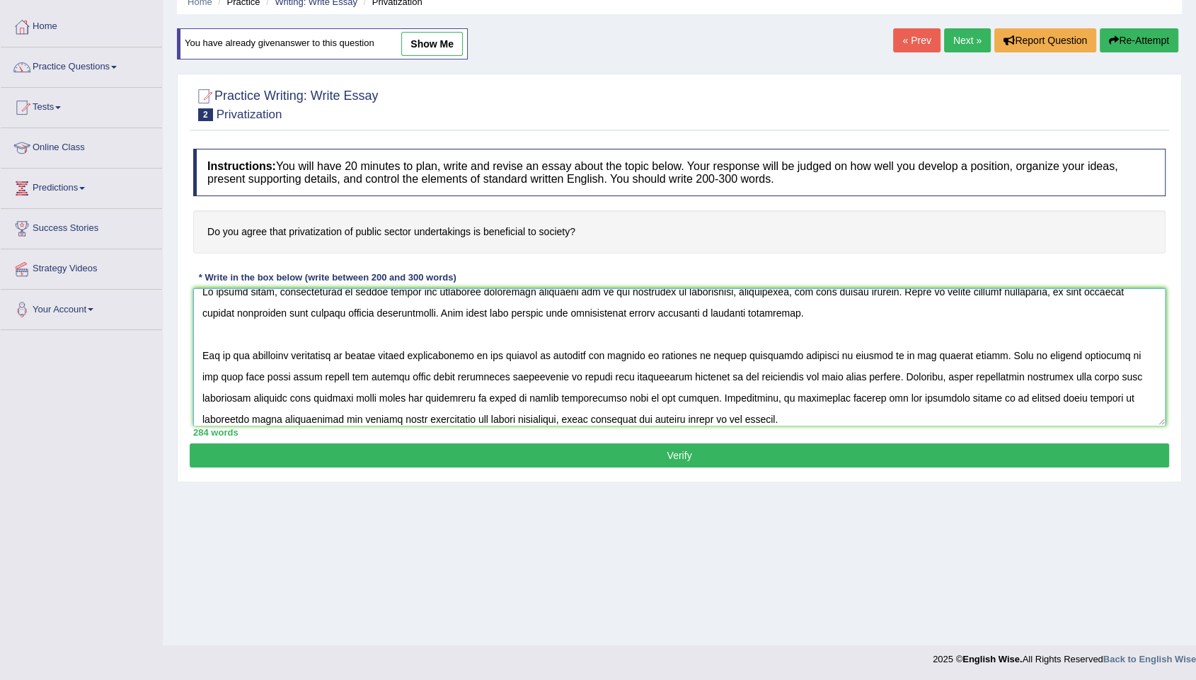
click at [340, 396] on textarea at bounding box center [679, 356] width 973 height 137
click at [492, 396] on textarea at bounding box center [679, 356] width 973 height 137
type textarea "In recent years, privatization of public sector has attracted increasing attent…"
click at [674, 457] on button "Verify" at bounding box center [680, 455] width 980 height 24
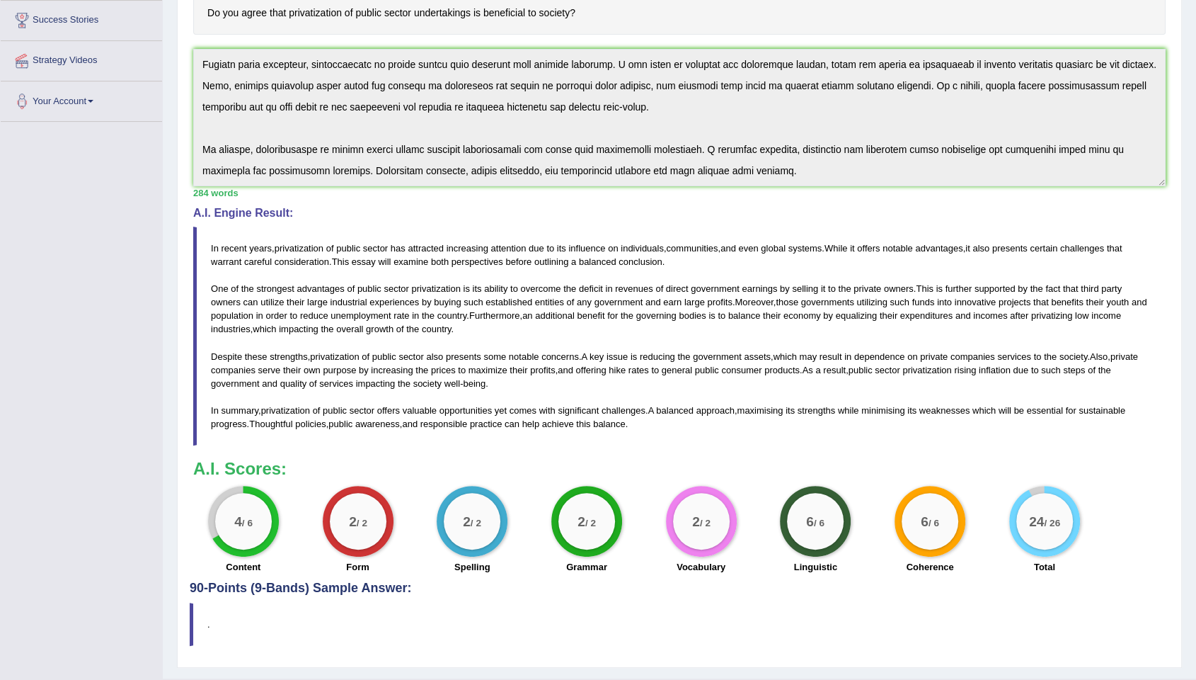
scroll to position [306, 0]
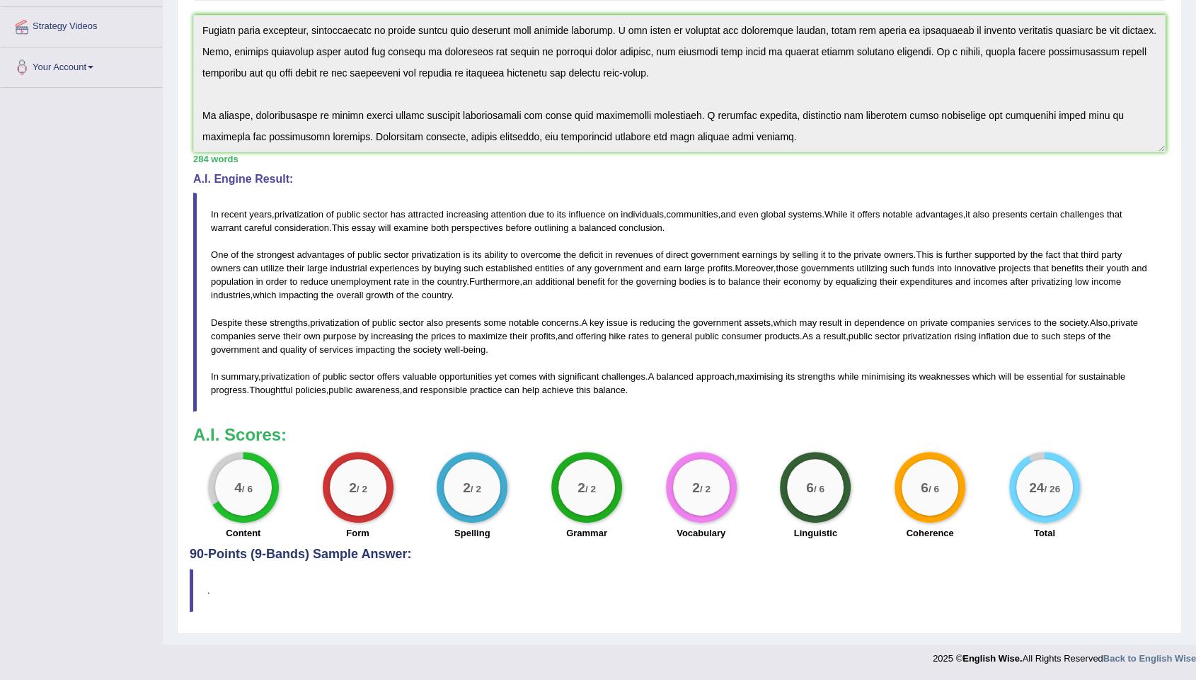
drag, startPoint x: 640, startPoint y: 388, endPoint x: 270, endPoint y: 241, distance: 397.5
click at [270, 241] on blockquote "In recent years , privatization of public sector has attracted increasing atten…" at bounding box center [679, 302] width 973 height 219
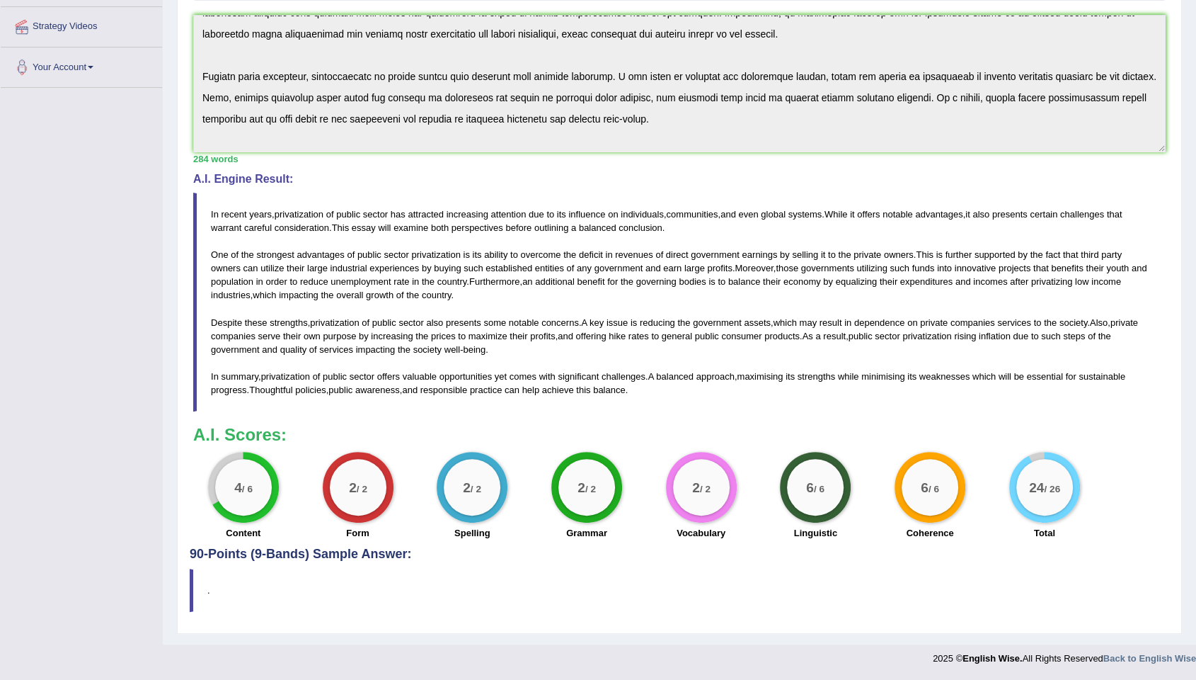
scroll to position [0, 0]
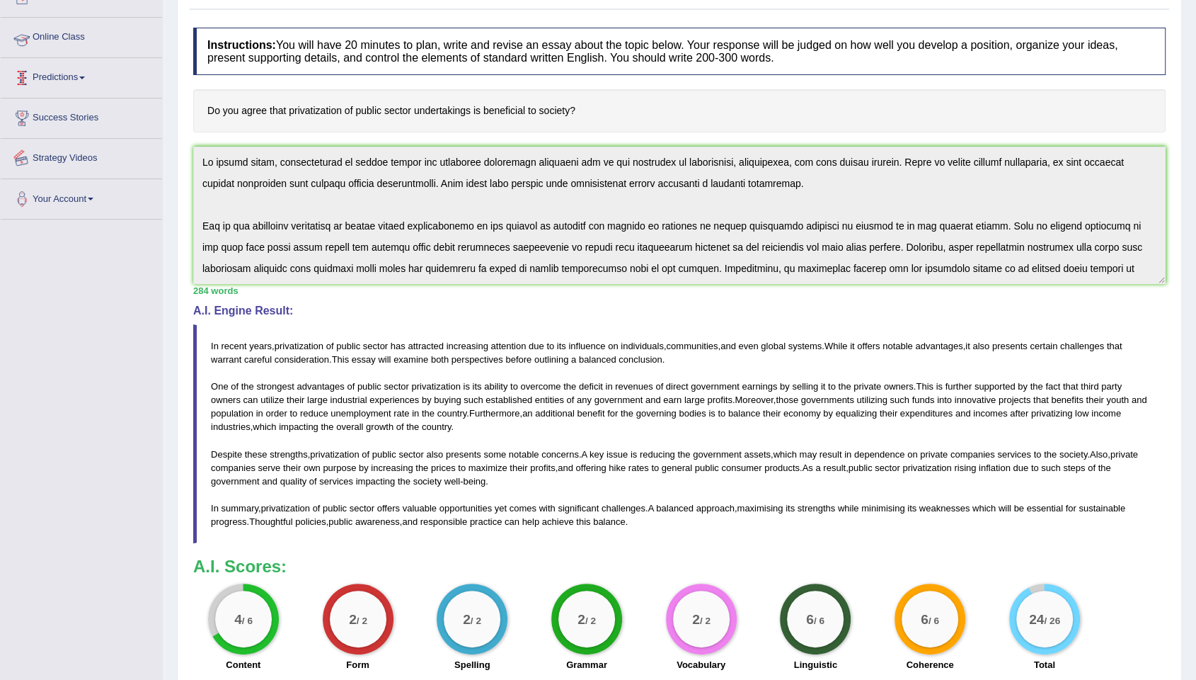
click at [161, 6] on div "Toggle navigation Home Practice Questions Speaking Practice Read Aloud Repeat S…" at bounding box center [598, 316] width 1196 height 978
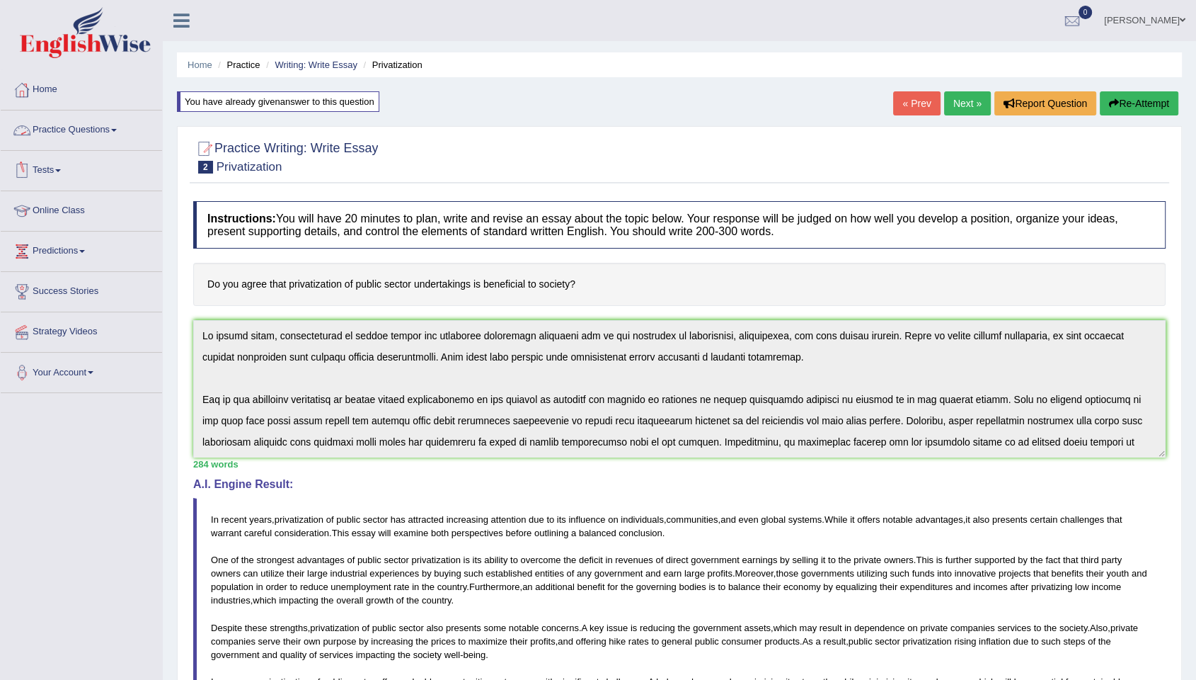
click at [67, 130] on link "Practice Questions" at bounding box center [81, 127] width 161 height 35
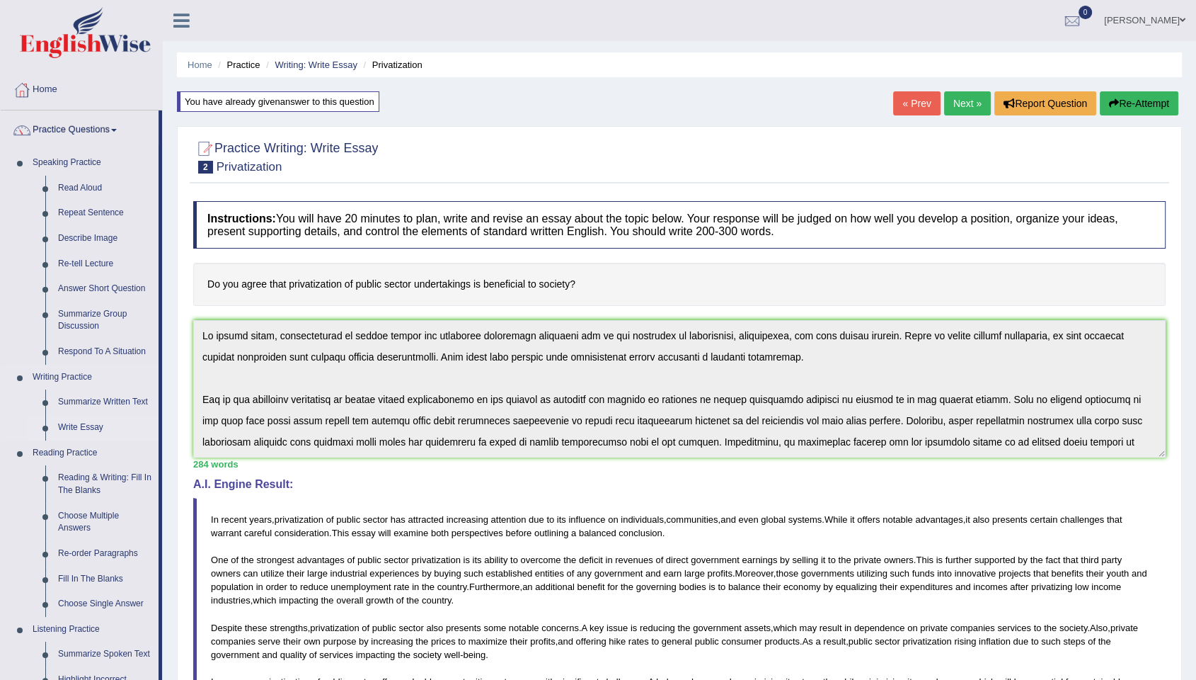
click at [91, 427] on link "Write Essay" at bounding box center [105, 427] width 107 height 25
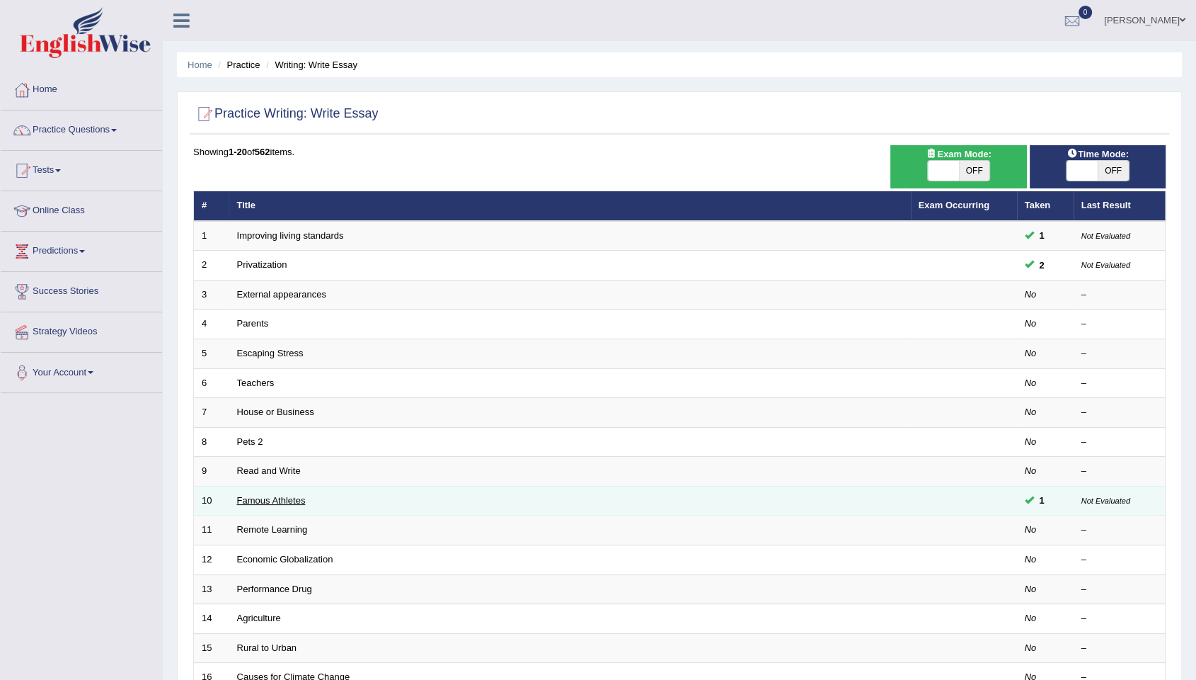
click at [294, 496] on link "Famous Athletes" at bounding box center [271, 500] width 69 height 11
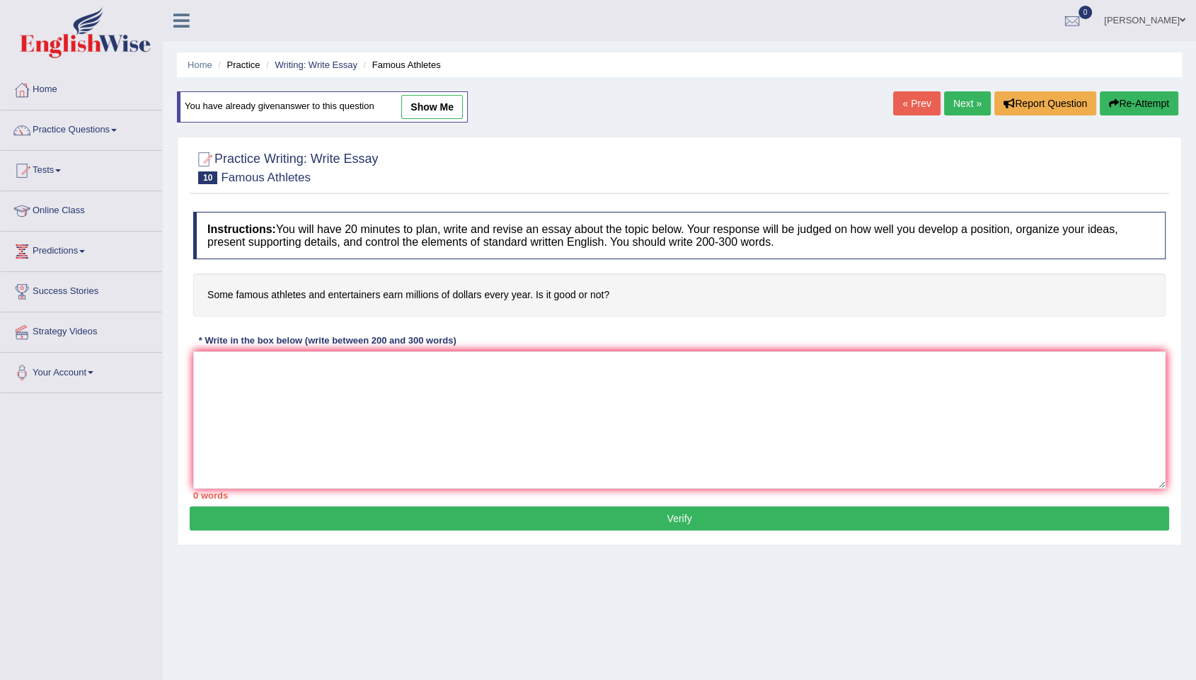
click at [439, 102] on link "show me" at bounding box center [432, 107] width 62 height 24
type textarea "The increasing influence of this topic on our lives has ignited numerous disscu…"
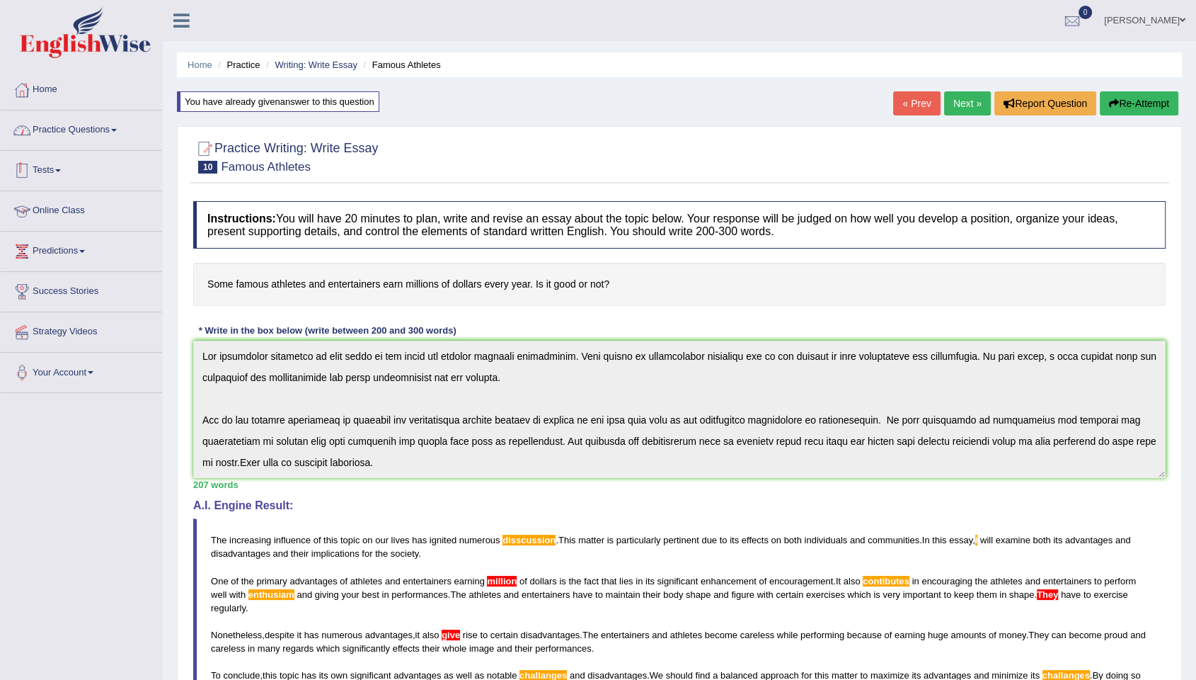
click at [33, 161] on link "Tests" at bounding box center [81, 168] width 161 height 35
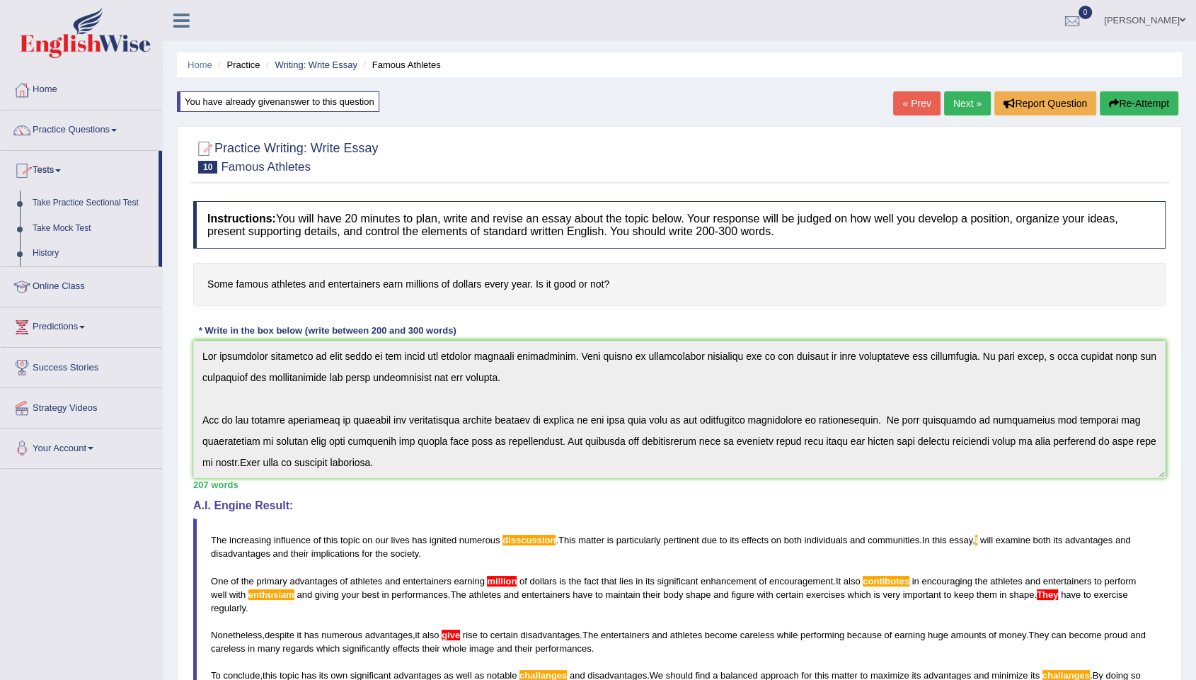
click at [74, 131] on link "Practice Questions" at bounding box center [81, 127] width 161 height 35
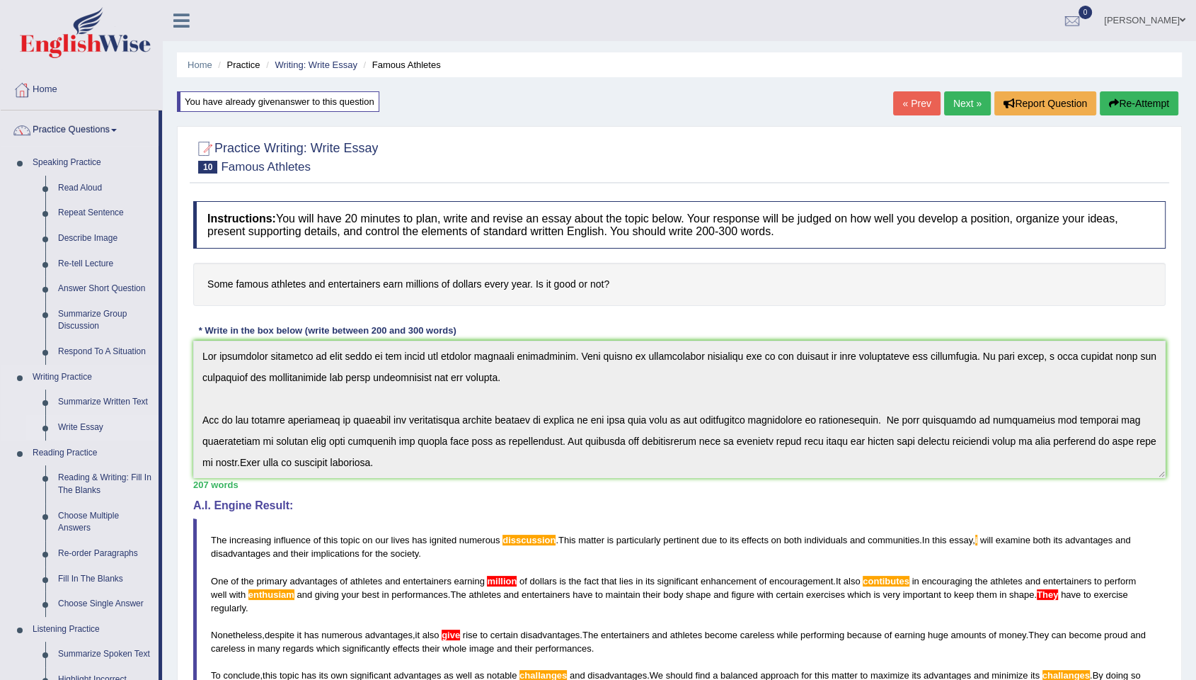
click at [85, 427] on link "Write Essay" at bounding box center [105, 427] width 107 height 25
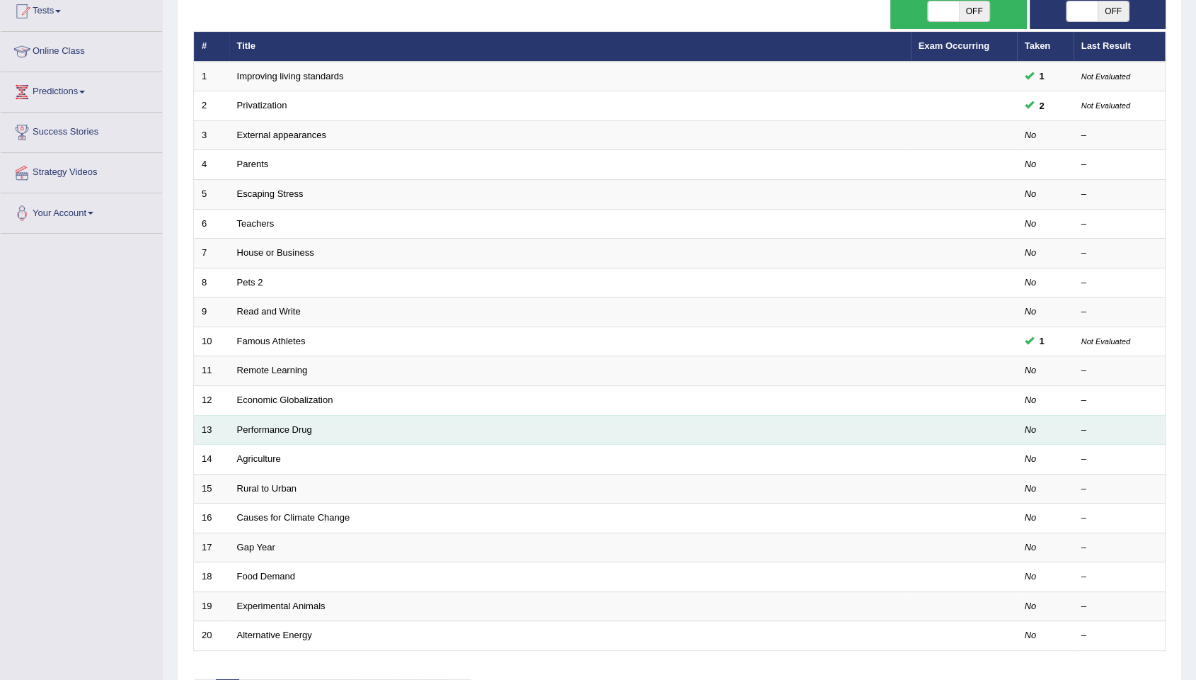
scroll to position [256, 0]
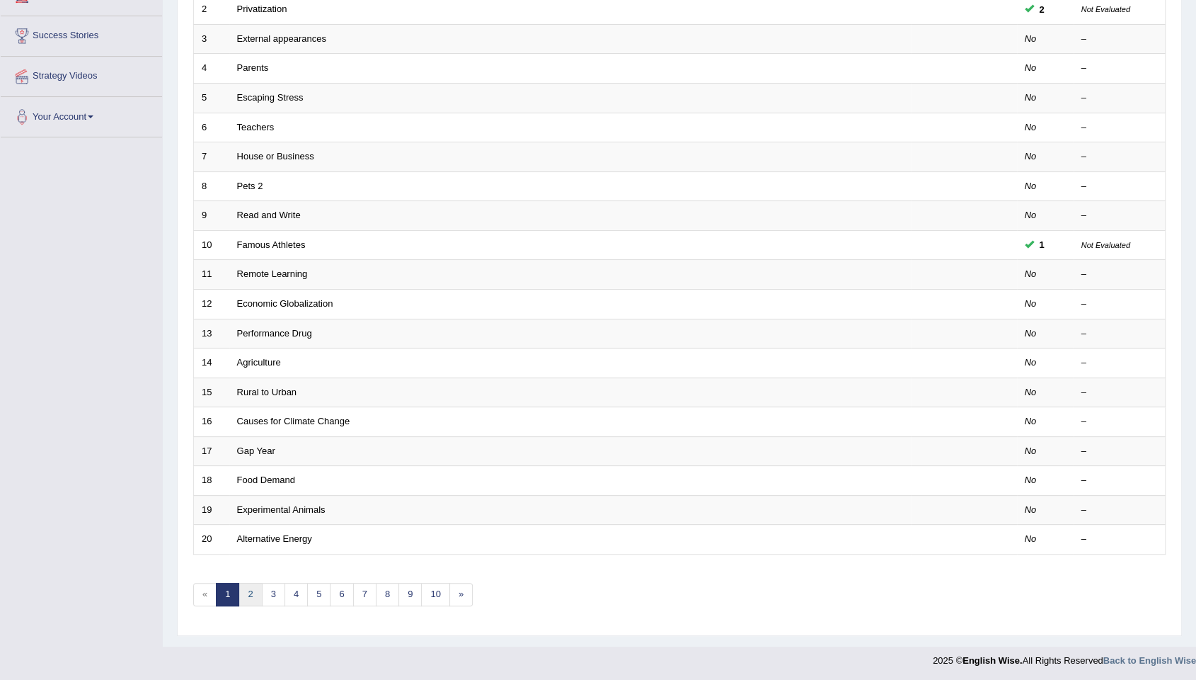
click at [253, 589] on link "2" at bounding box center [250, 594] width 23 height 23
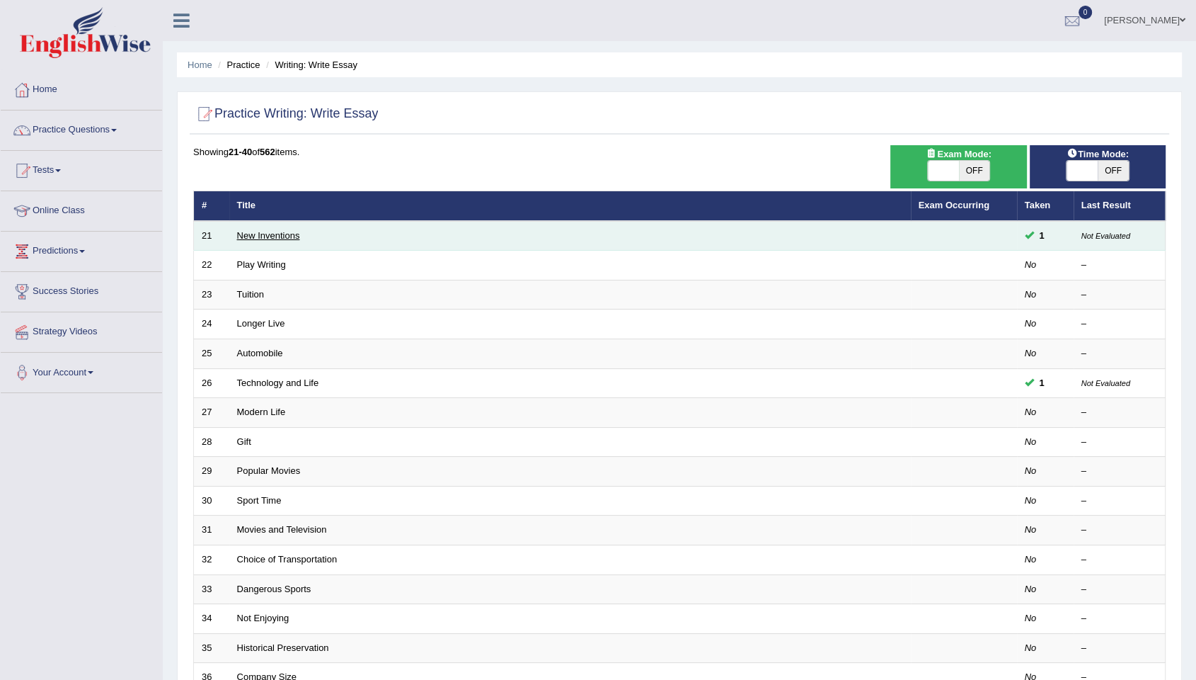
click at [260, 232] on link "New Inventions" at bounding box center [268, 235] width 63 height 11
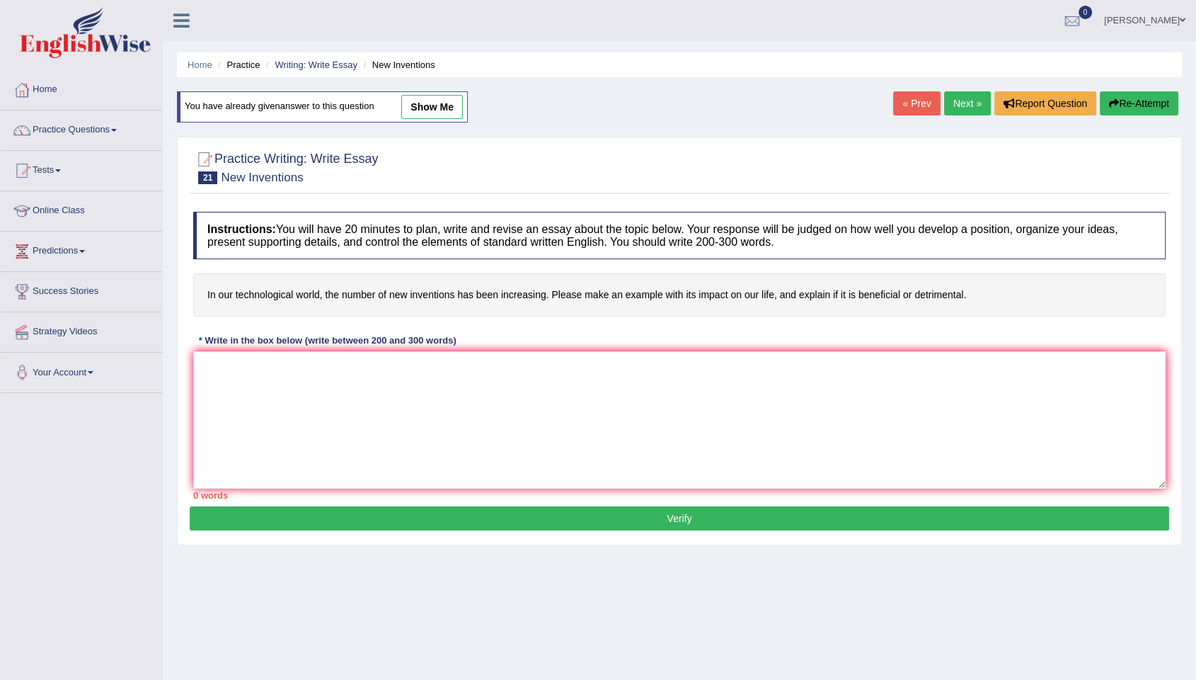
click at [425, 107] on link "show me" at bounding box center [432, 107] width 62 height 24
type textarea "The increasing influence of new inventions in our lives has ignited numerous di…"
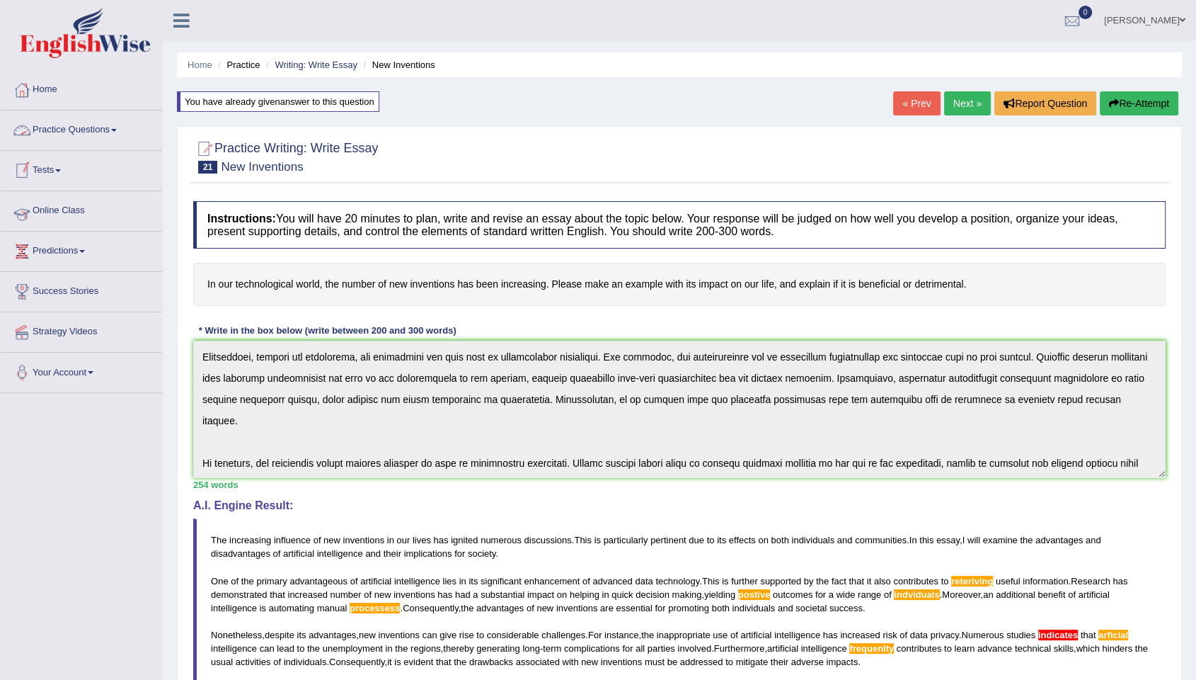
click at [45, 176] on link "Tests" at bounding box center [81, 168] width 161 height 35
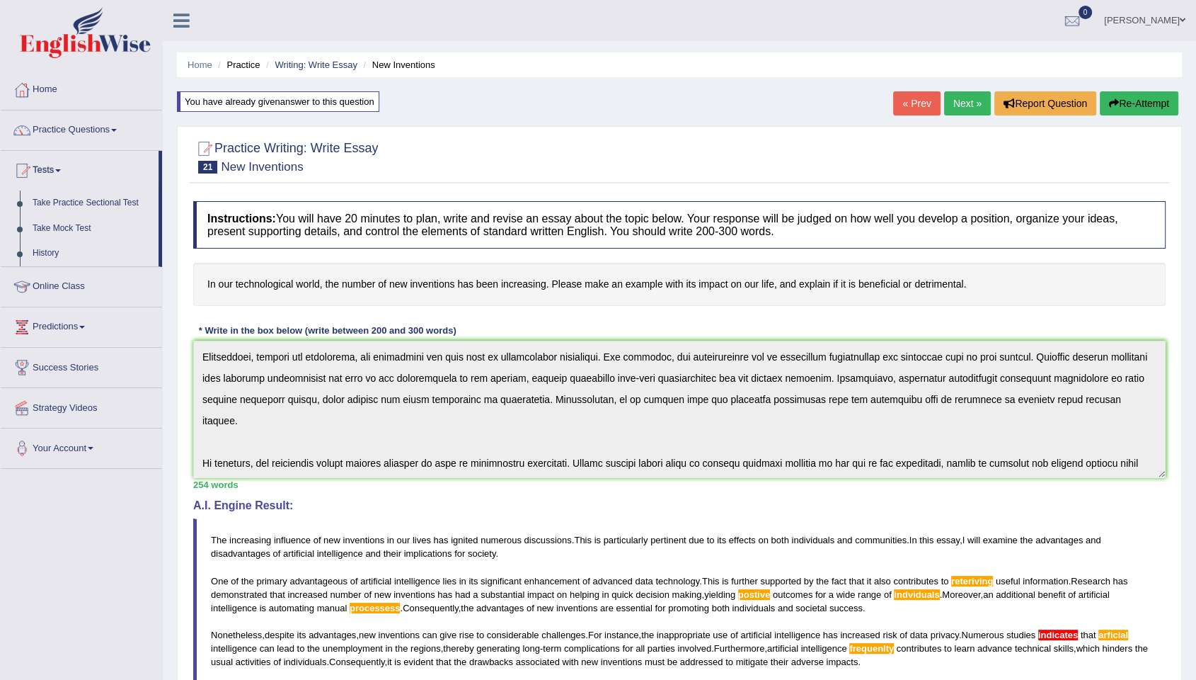
click at [72, 127] on link "Practice Questions" at bounding box center [81, 127] width 161 height 35
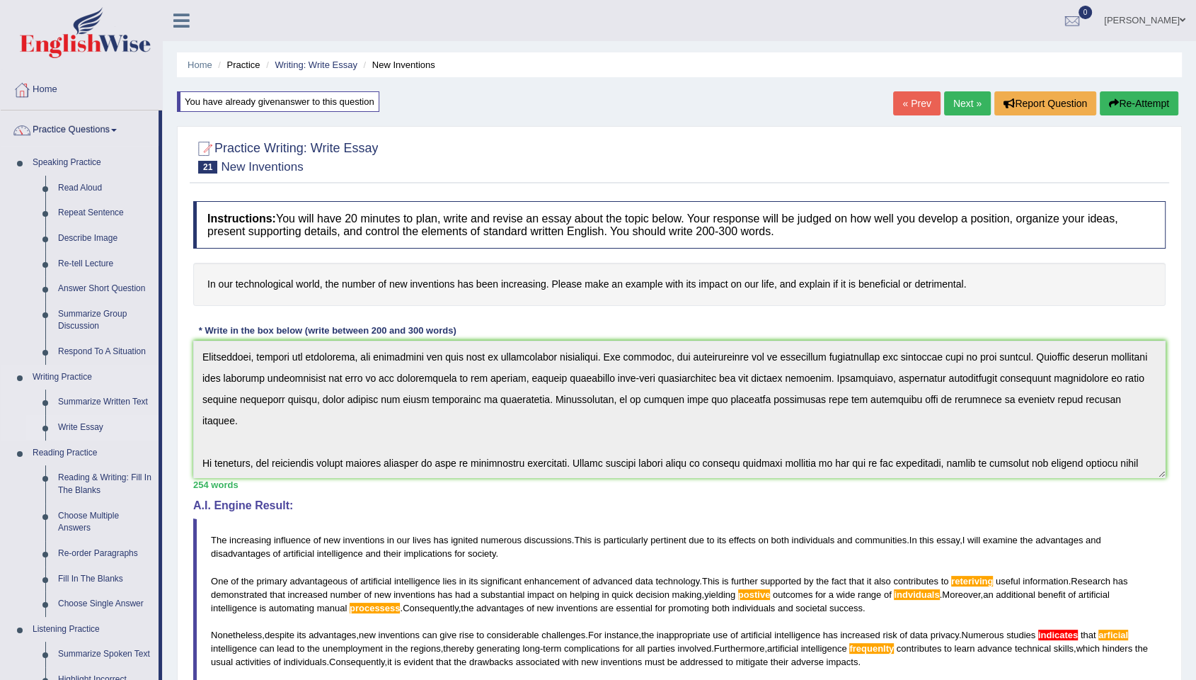
click at [88, 427] on link "Write Essay" at bounding box center [105, 427] width 107 height 25
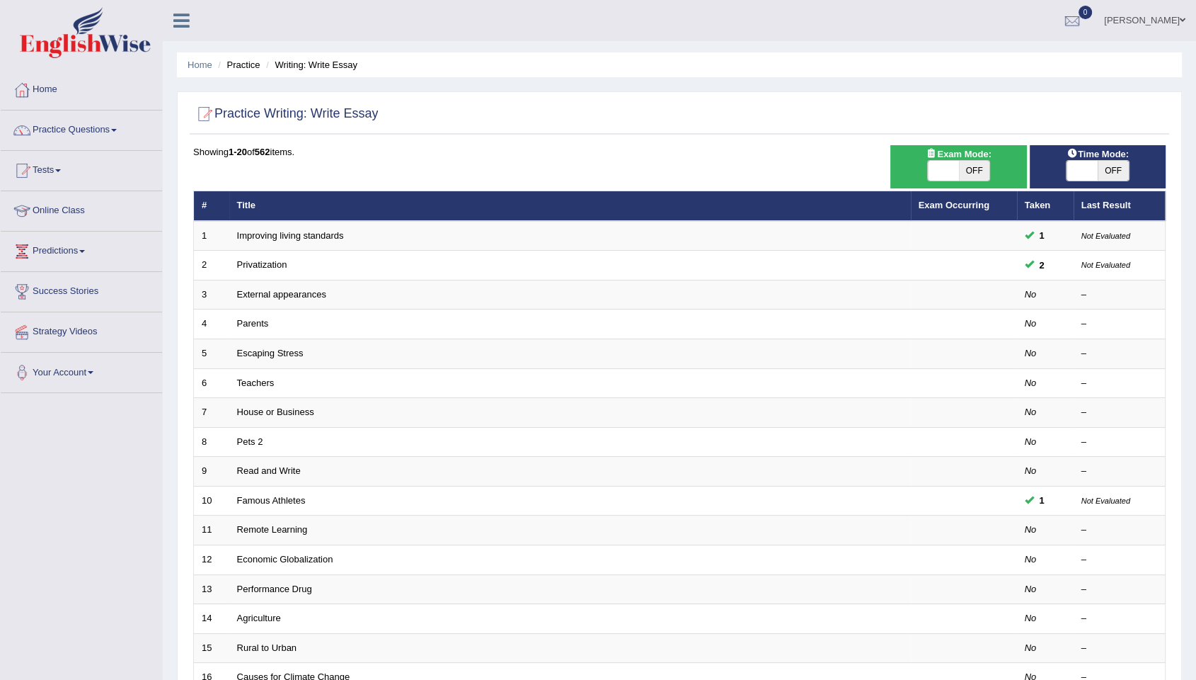
click at [940, 170] on span at bounding box center [943, 171] width 31 height 20
checkbox input "true"
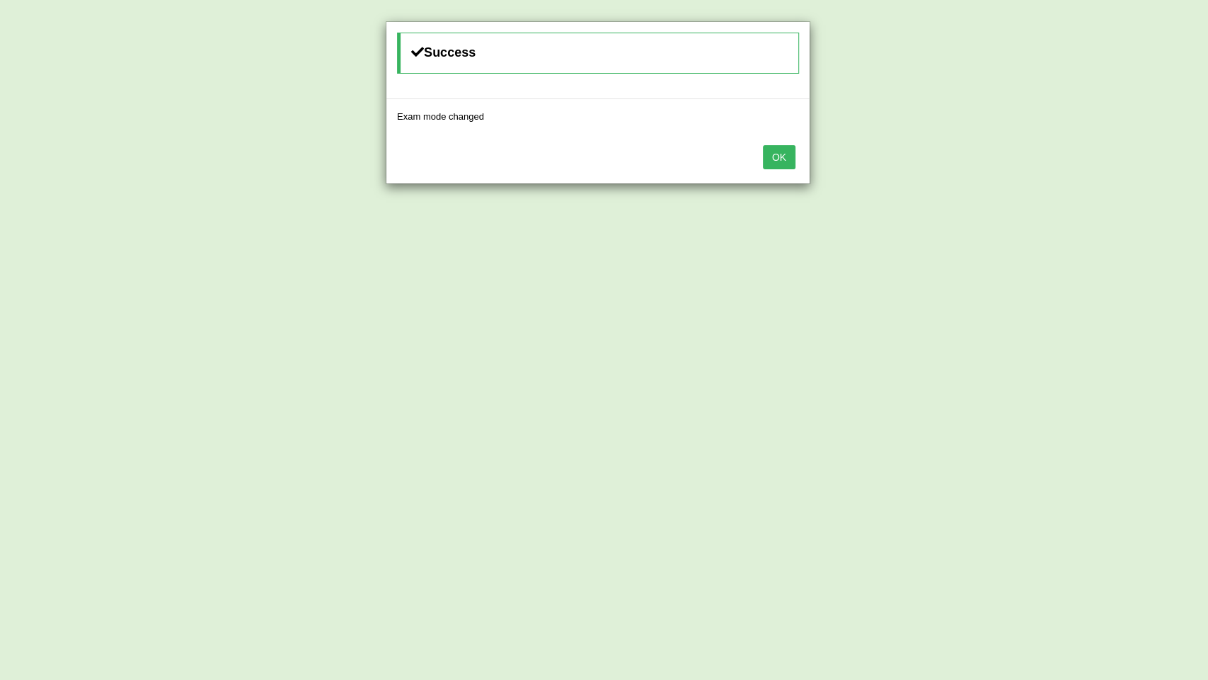
click at [781, 165] on button "OK" at bounding box center [779, 157] width 33 height 24
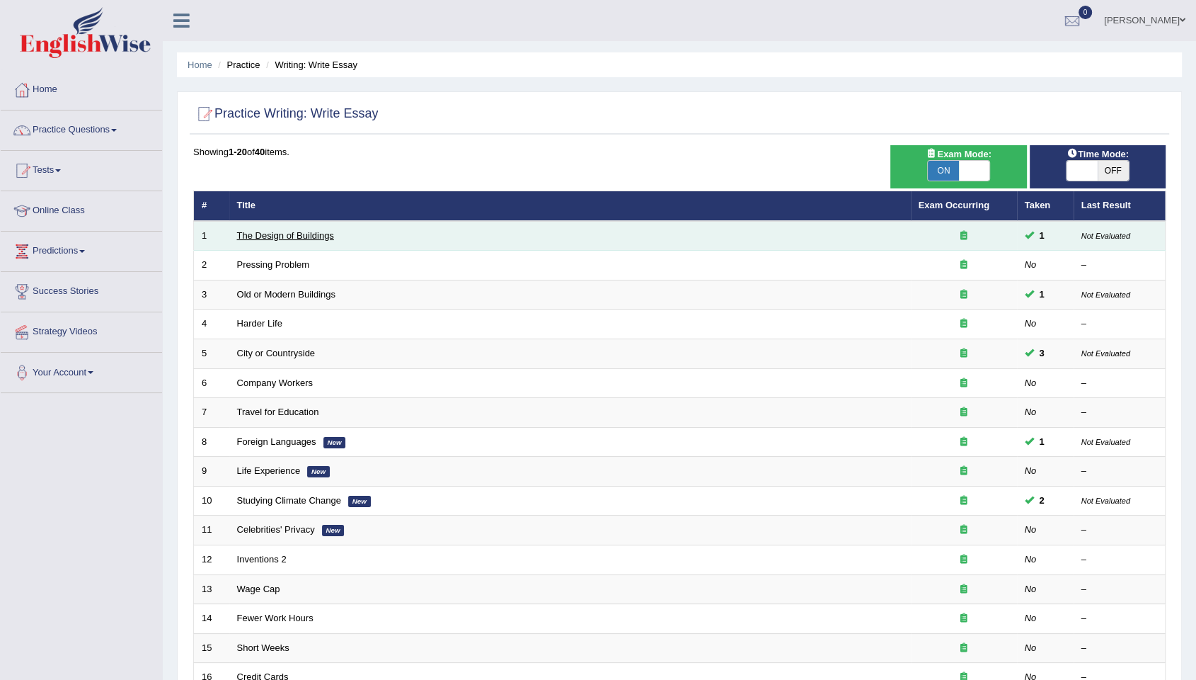
click at [289, 239] on link "The Design of Buildings" at bounding box center [285, 235] width 97 height 11
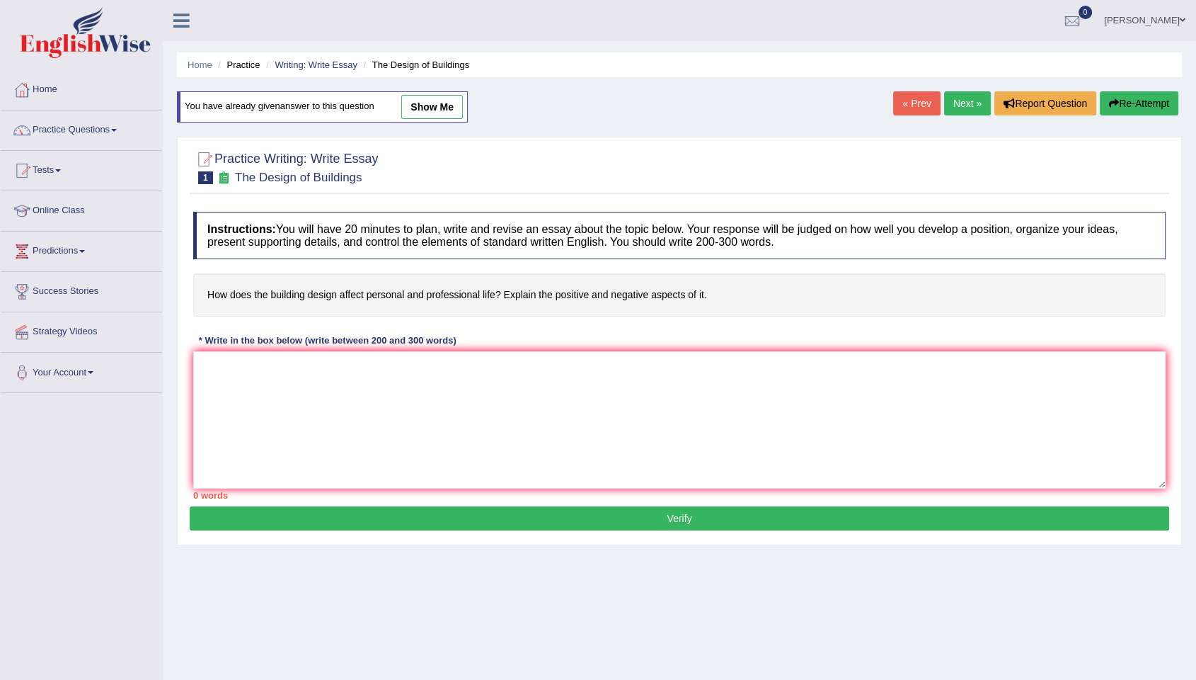
click at [437, 108] on link "show me" at bounding box center [432, 107] width 62 height 24
type textarea "The increasing influence of advance building design affect has ignited numerous…"
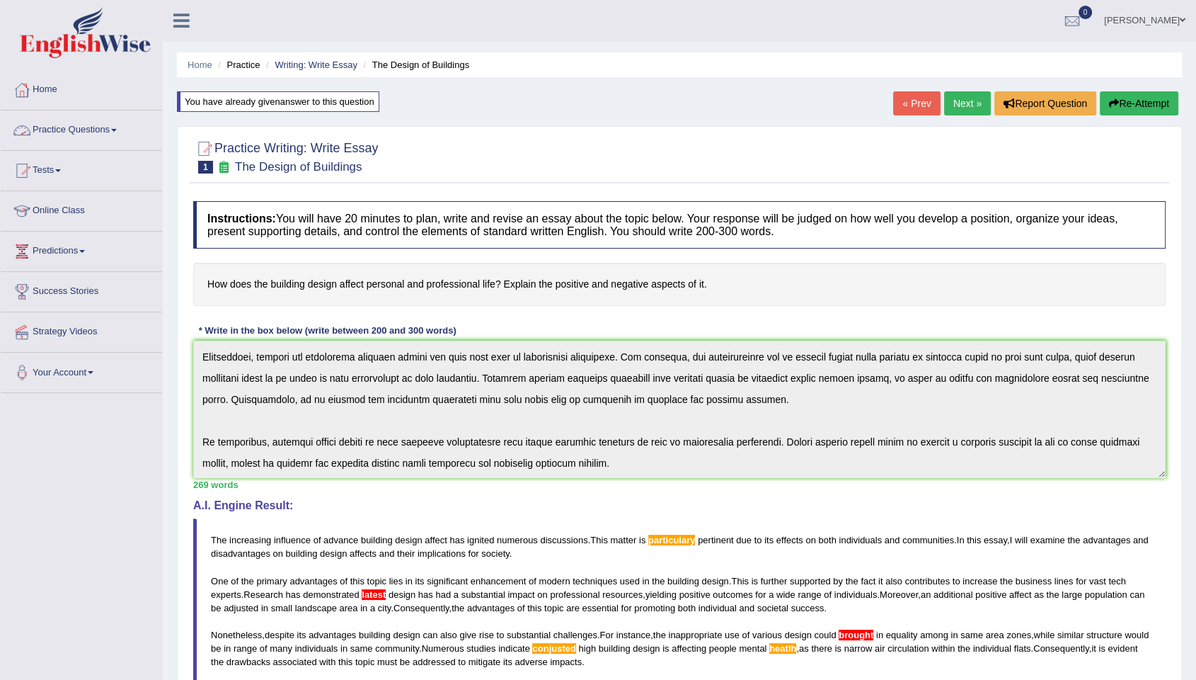
click at [81, 125] on link "Practice Questions" at bounding box center [81, 127] width 161 height 35
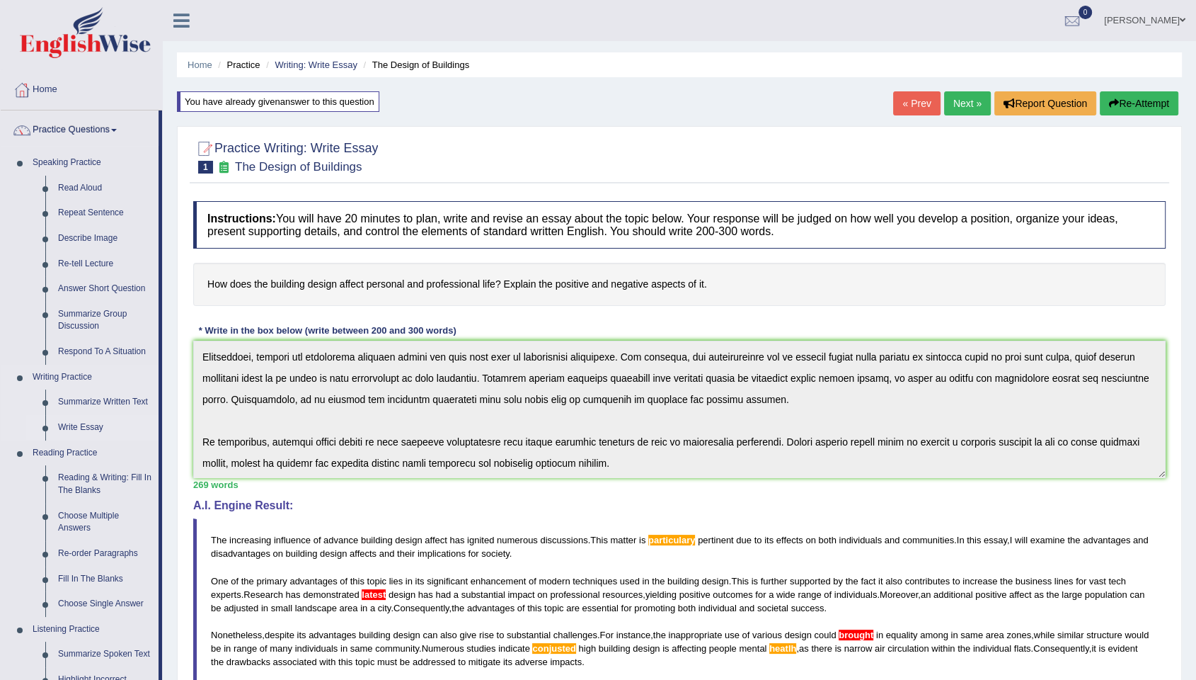
click at [87, 428] on link "Write Essay" at bounding box center [105, 427] width 107 height 25
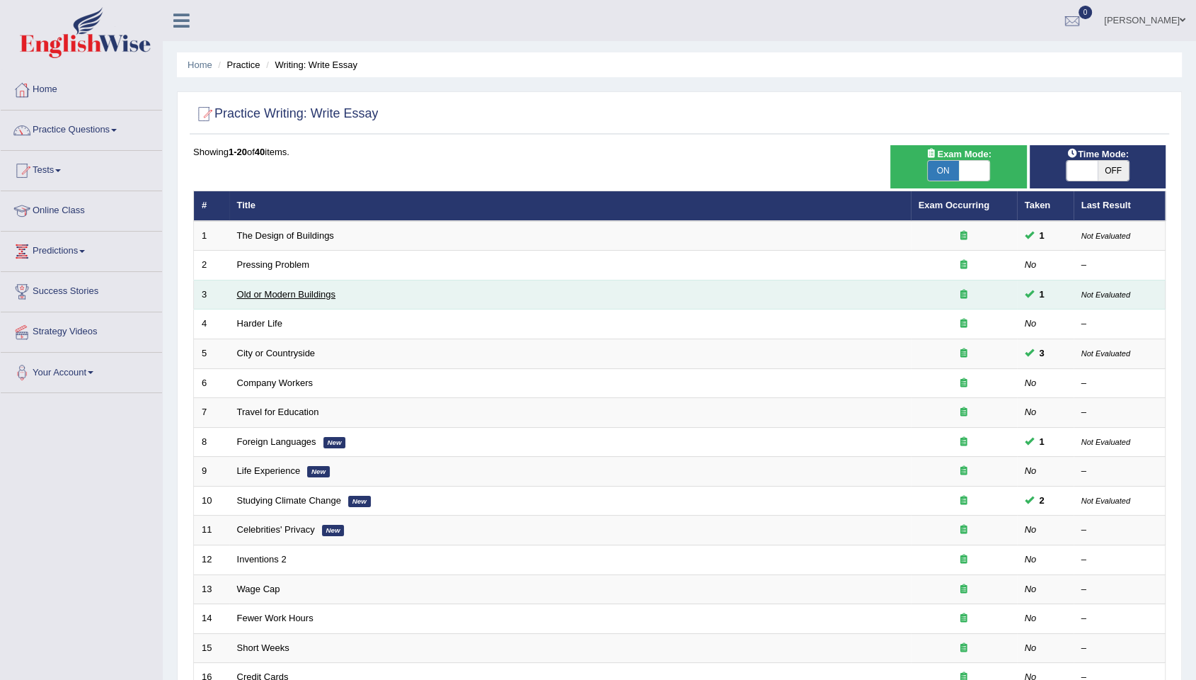
click at [287, 296] on link "Old or Modern Buildings" at bounding box center [286, 294] width 98 height 11
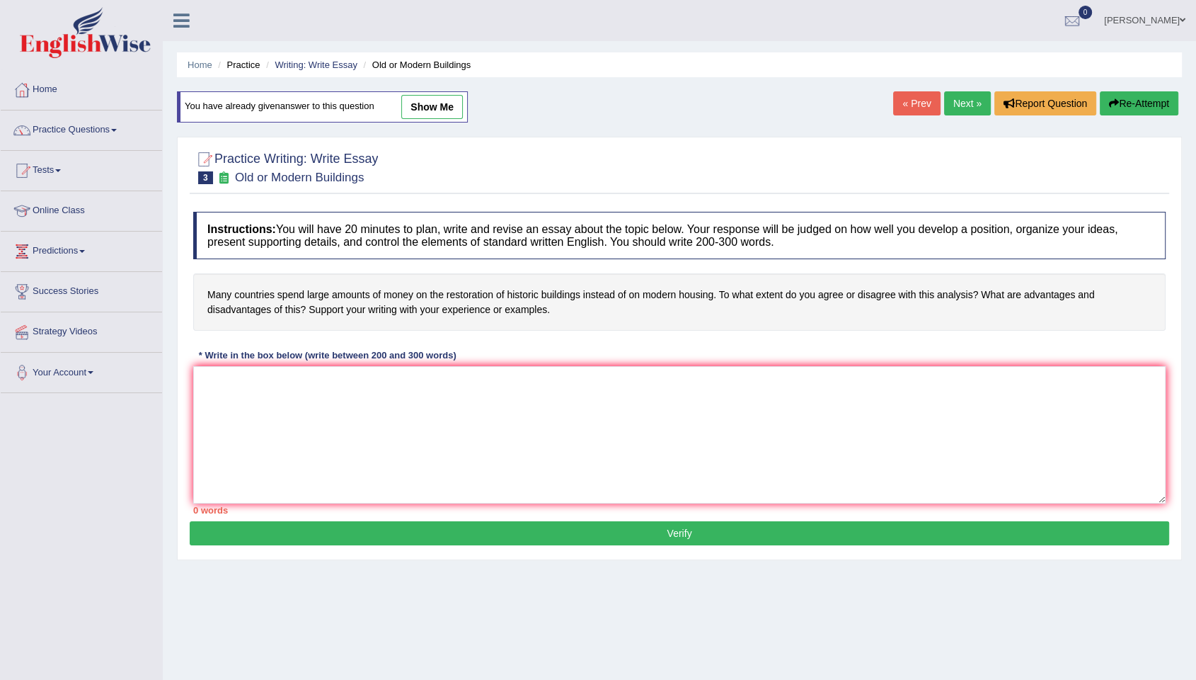
click at [444, 102] on link "show me" at bounding box center [432, 107] width 62 height 24
type textarea "The increasing influence of many countries spending large amounts on the restor…"
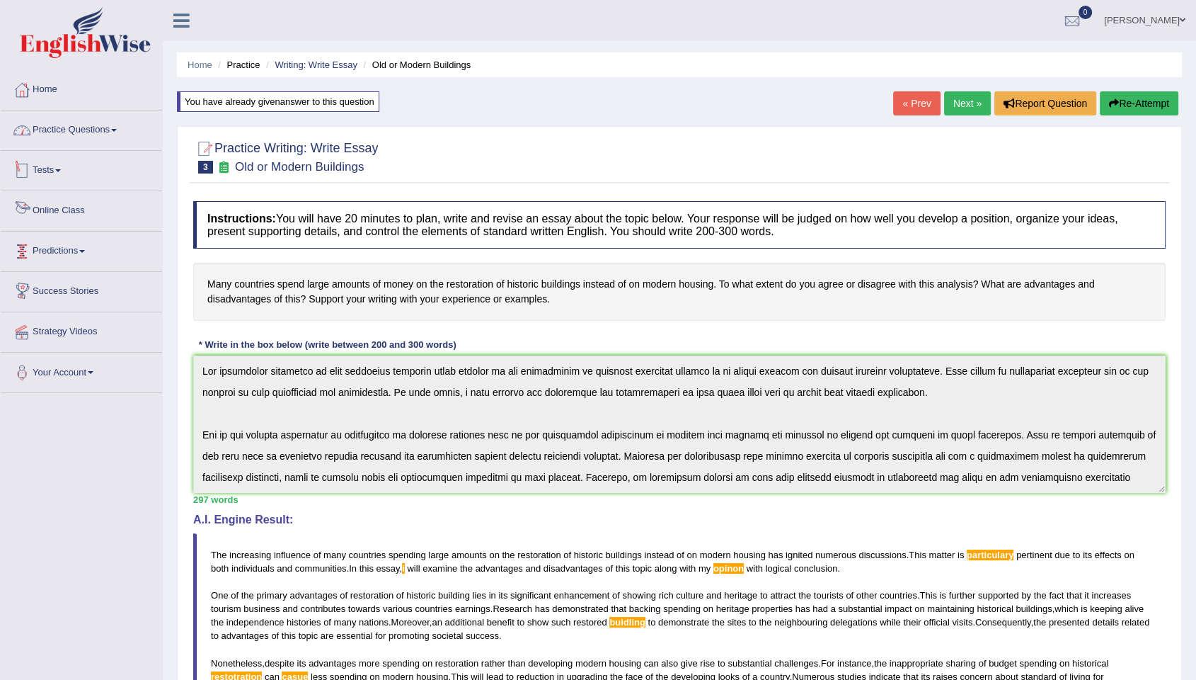
click at [51, 130] on link "Practice Questions" at bounding box center [81, 127] width 161 height 35
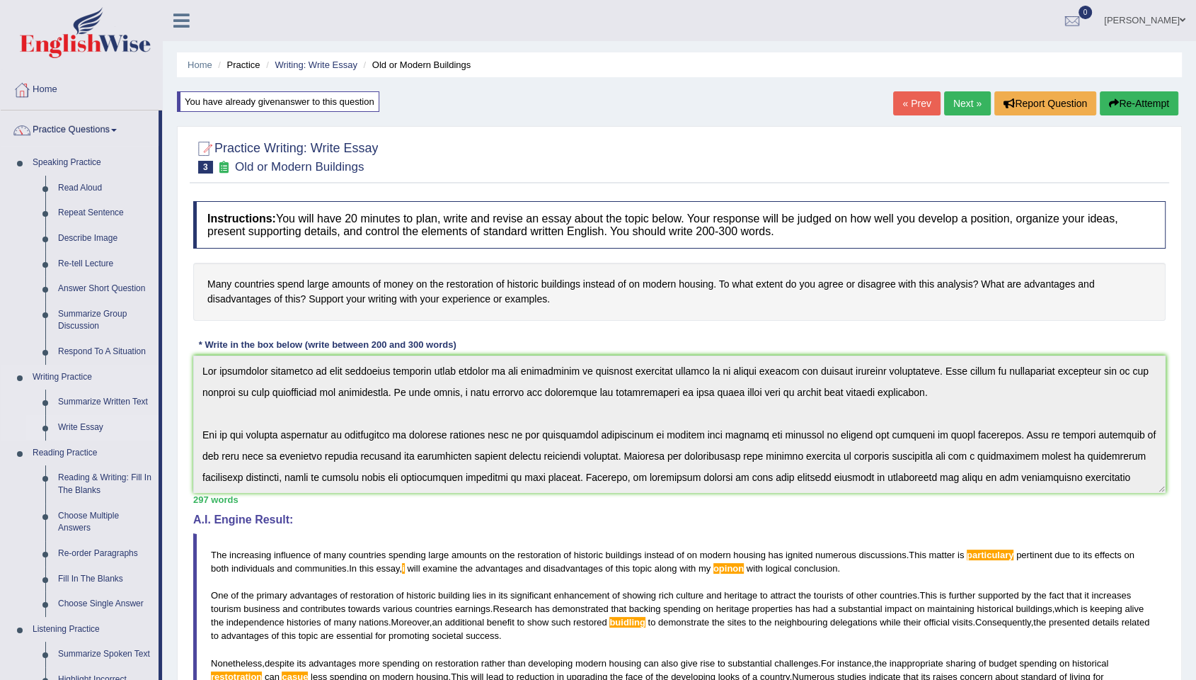
click at [86, 427] on link "Write Essay" at bounding box center [105, 427] width 107 height 25
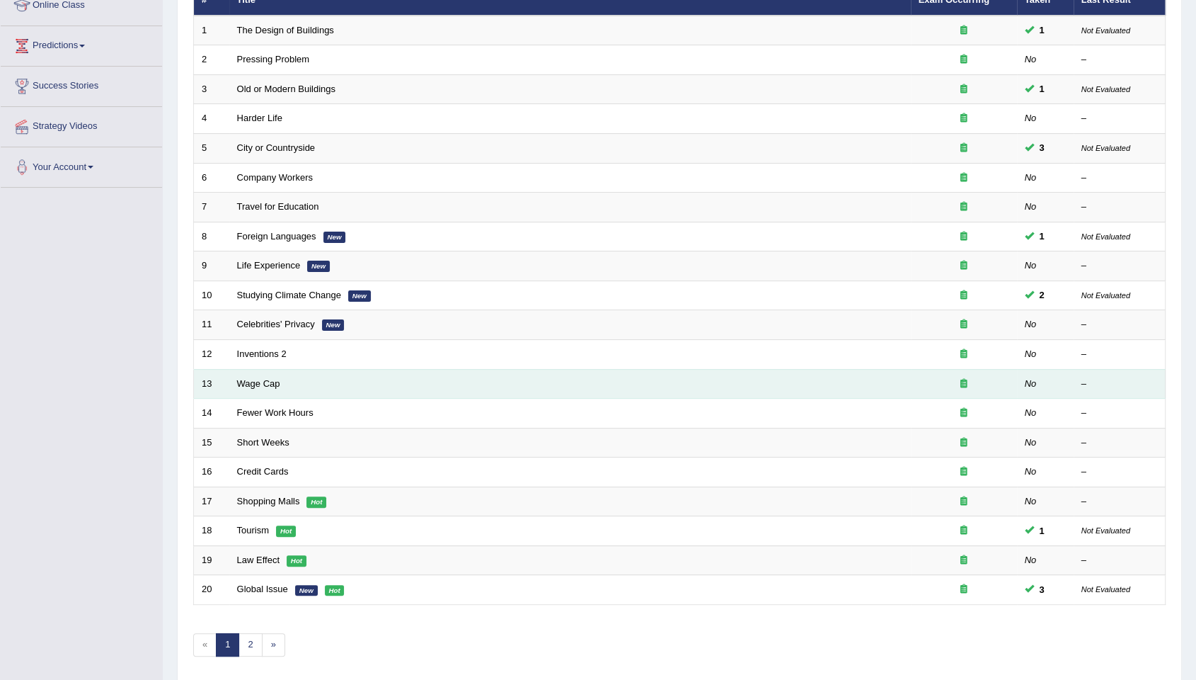
scroll to position [256, 0]
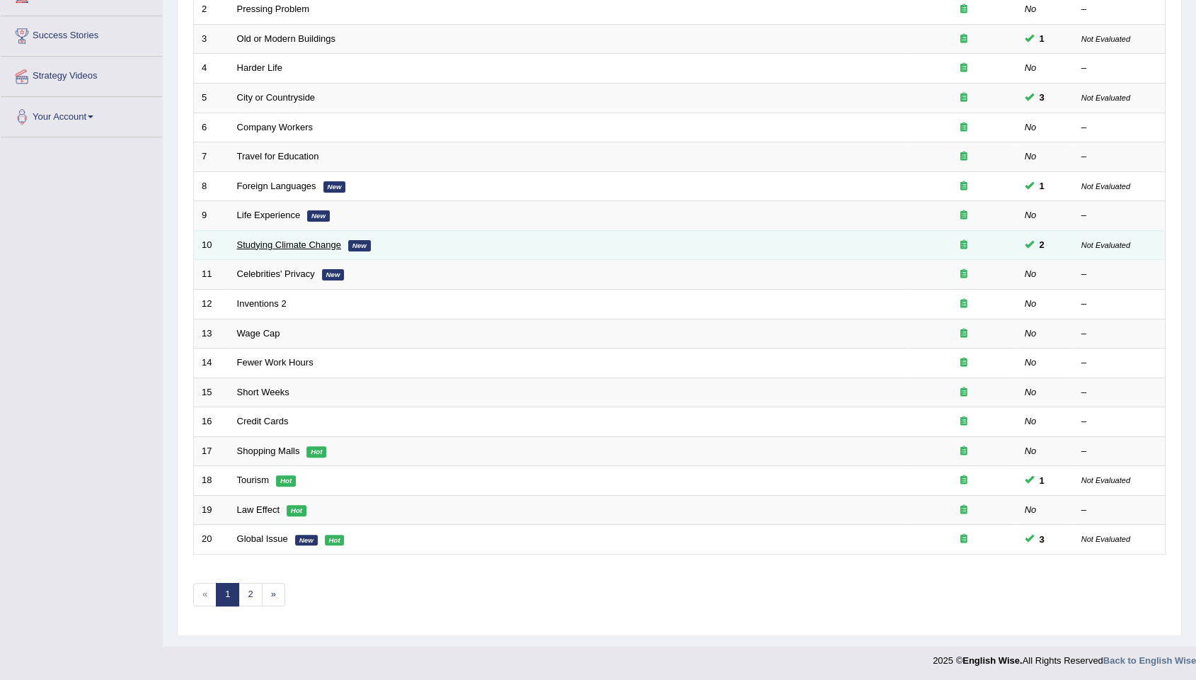
click at [268, 243] on link "Studying Climate Change" at bounding box center [289, 244] width 104 height 11
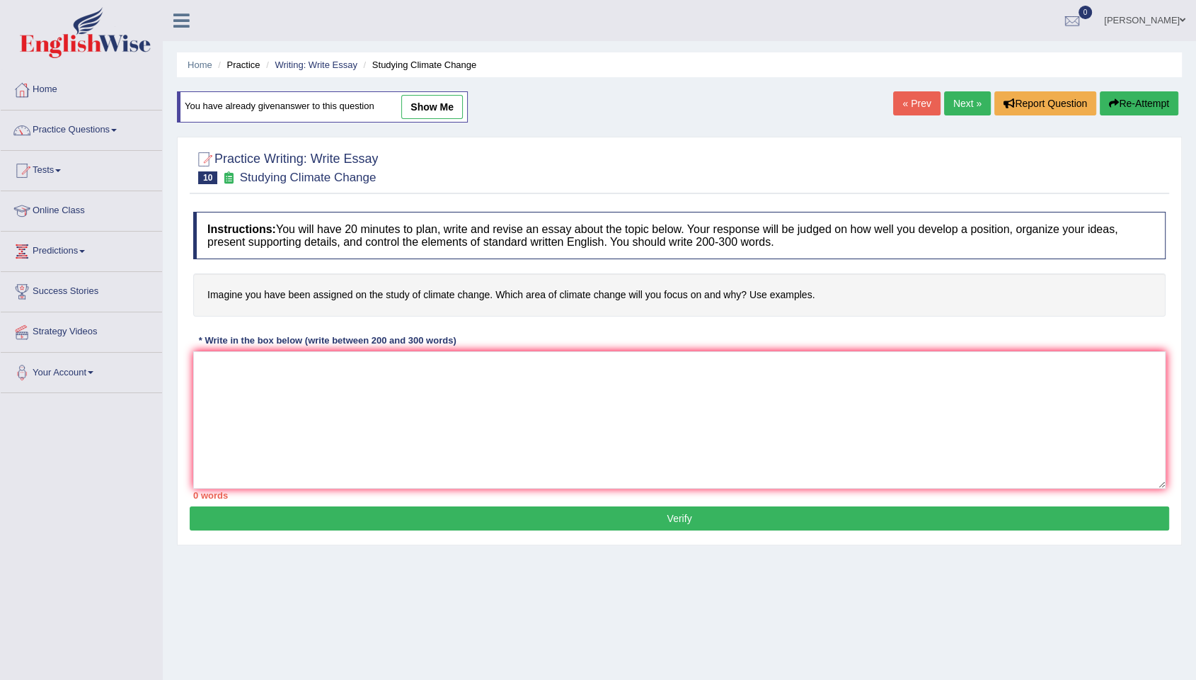
click at [441, 110] on link "show me" at bounding box center [432, 107] width 62 height 24
type textarea "The increasing influence of climate change study has ignited numerous discussio…"
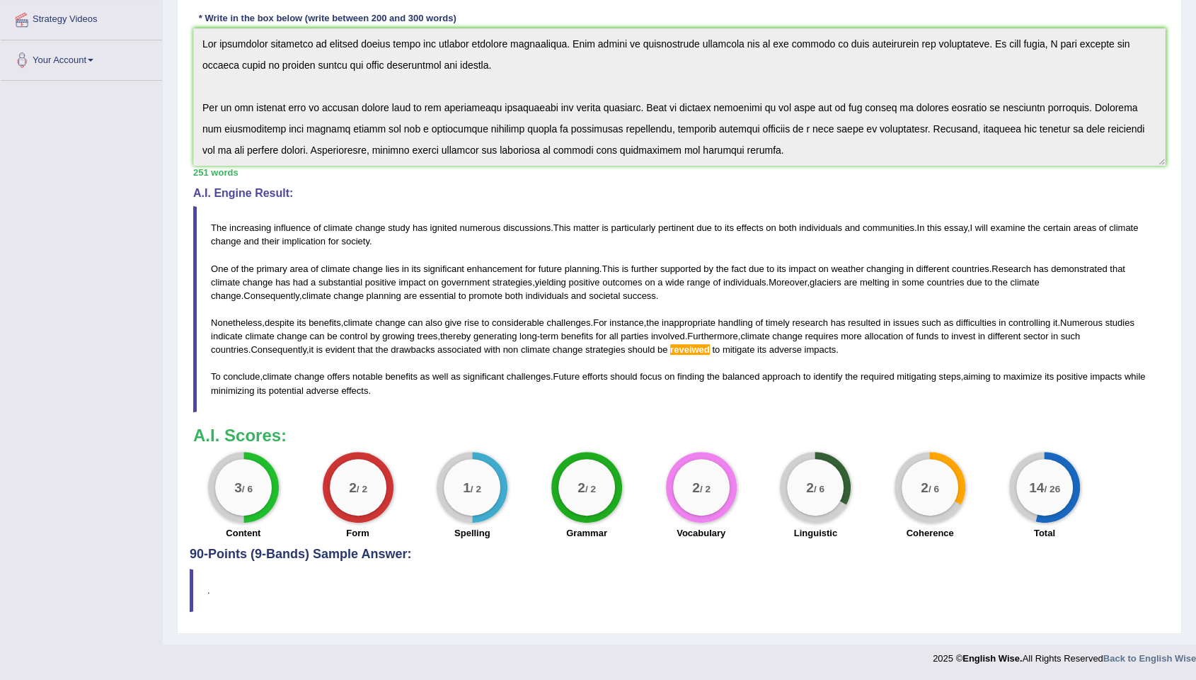
scroll to position [306, 0]
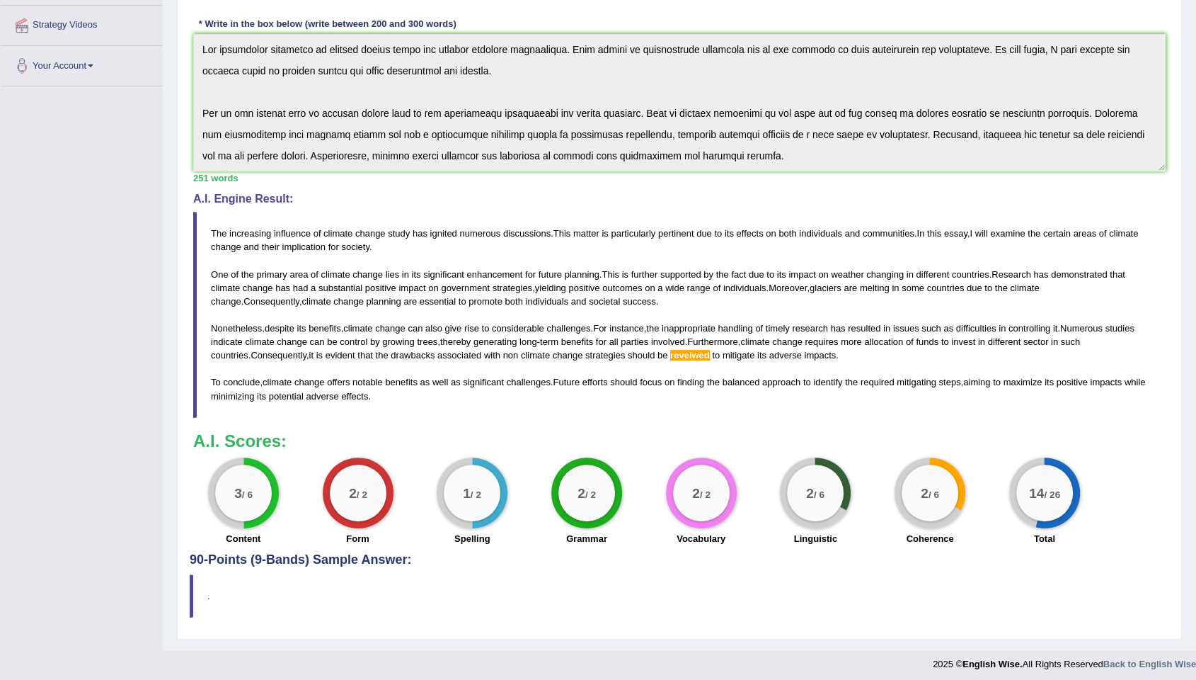
click at [1169, 309] on div "Practice Writing: Write Essay 10 Studying Climate Change Instructions: You will…" at bounding box center [679, 230] width 1005 height 820
click at [957, 214] on blockquote "The increasing influence of climate change study has ignited numerous discussio…" at bounding box center [679, 314] width 973 height 205
drag, startPoint x: 950, startPoint y: 266, endPoint x: 968, endPoint y: 263, distance: 18.0
click at [956, 265] on blockquote "The increasing influence of climate change study has ignited numerous discussio…" at bounding box center [679, 314] width 973 height 205
drag, startPoint x: 968, startPoint y: 263, endPoint x: 981, endPoint y: 300, distance: 39.2
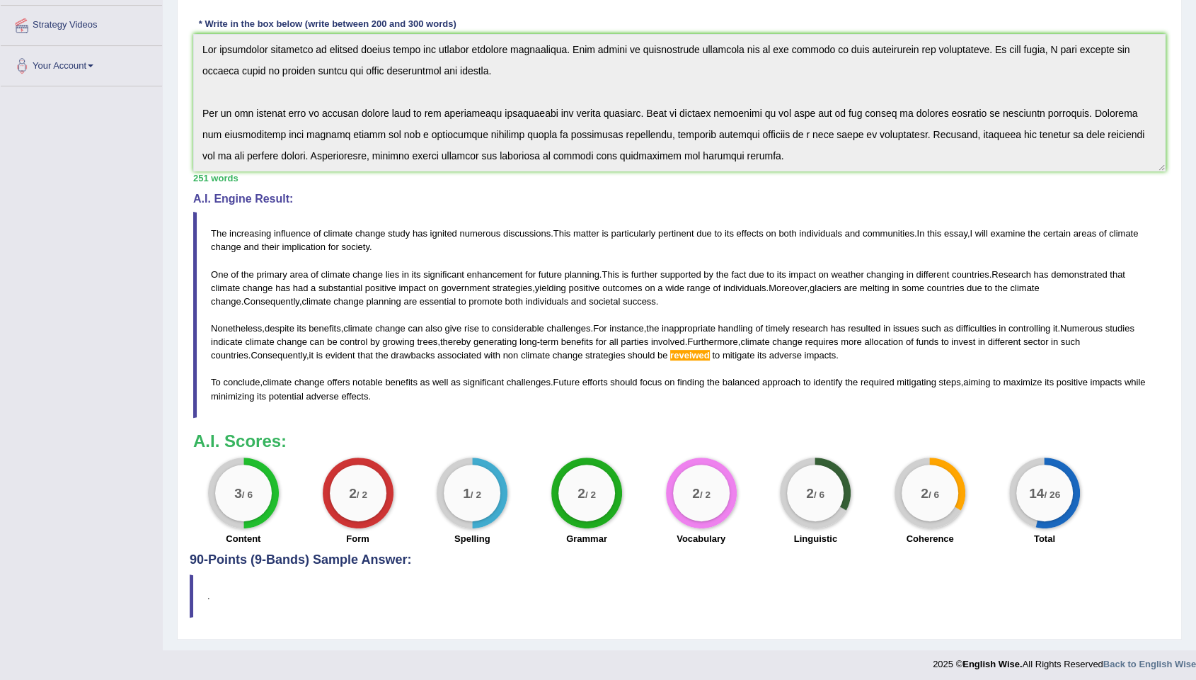
click at [968, 264] on blockquote "The increasing influence of climate change study has ignited numerous discussio…" at bounding box center [679, 314] width 973 height 205
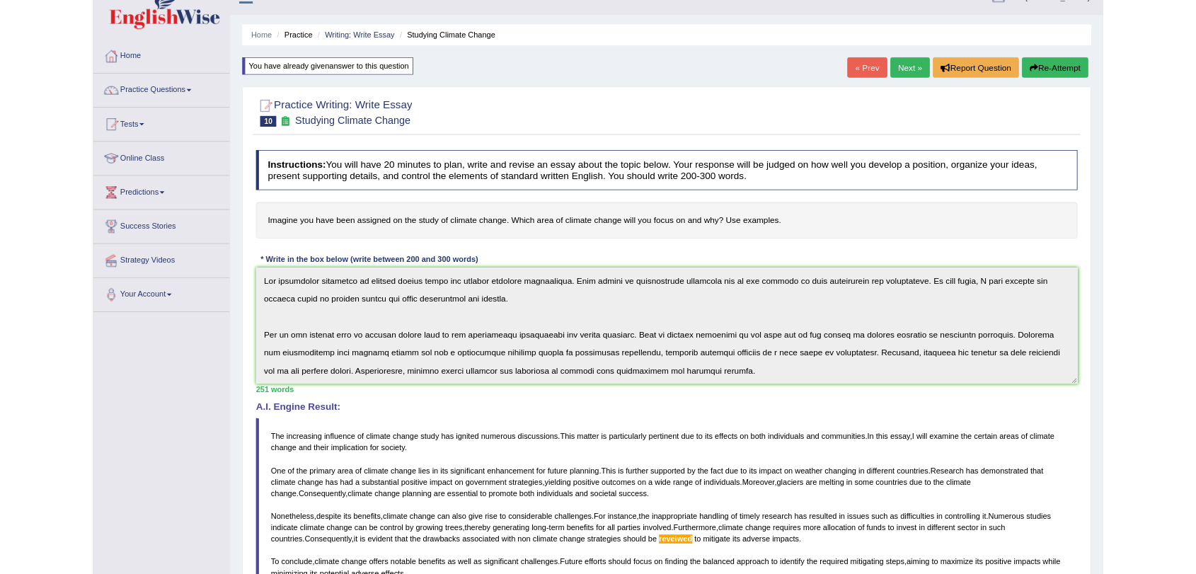
scroll to position [0, 0]
